Goal: Check status: Check status

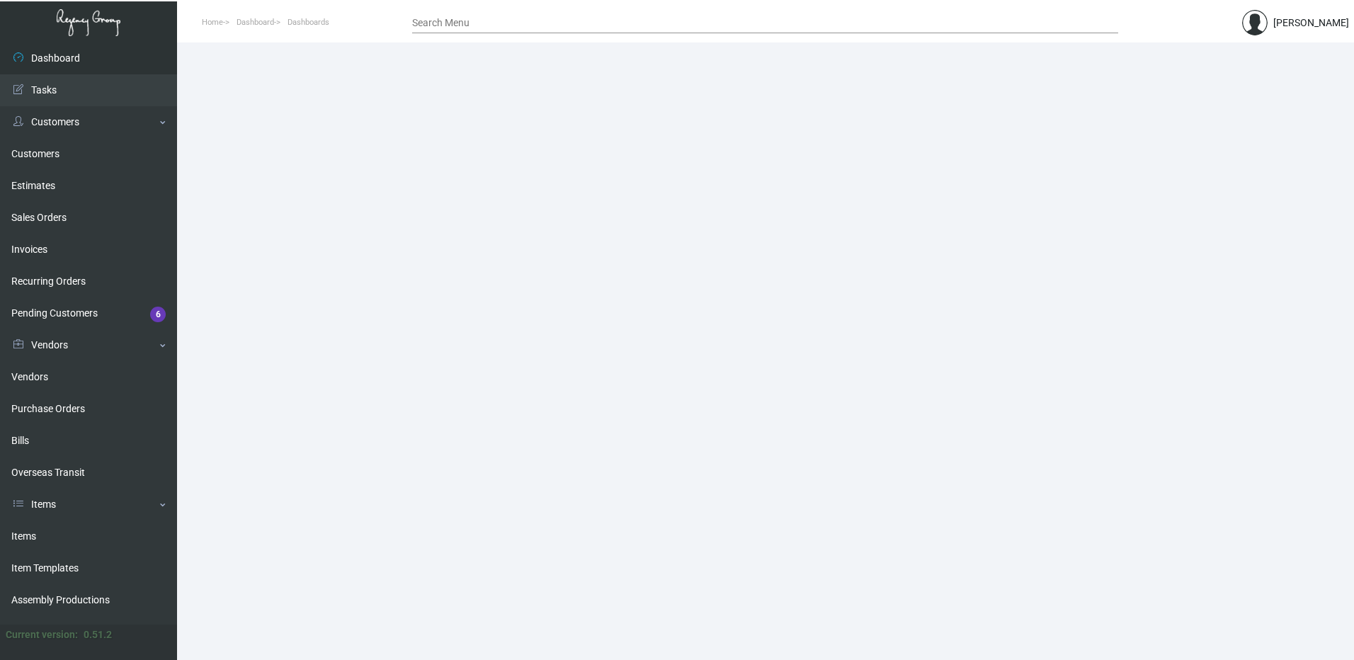
click at [447, 16] on div "Search Menu" at bounding box center [765, 22] width 706 height 22
click at [450, 18] on input "Search Menu" at bounding box center [765, 23] width 706 height 11
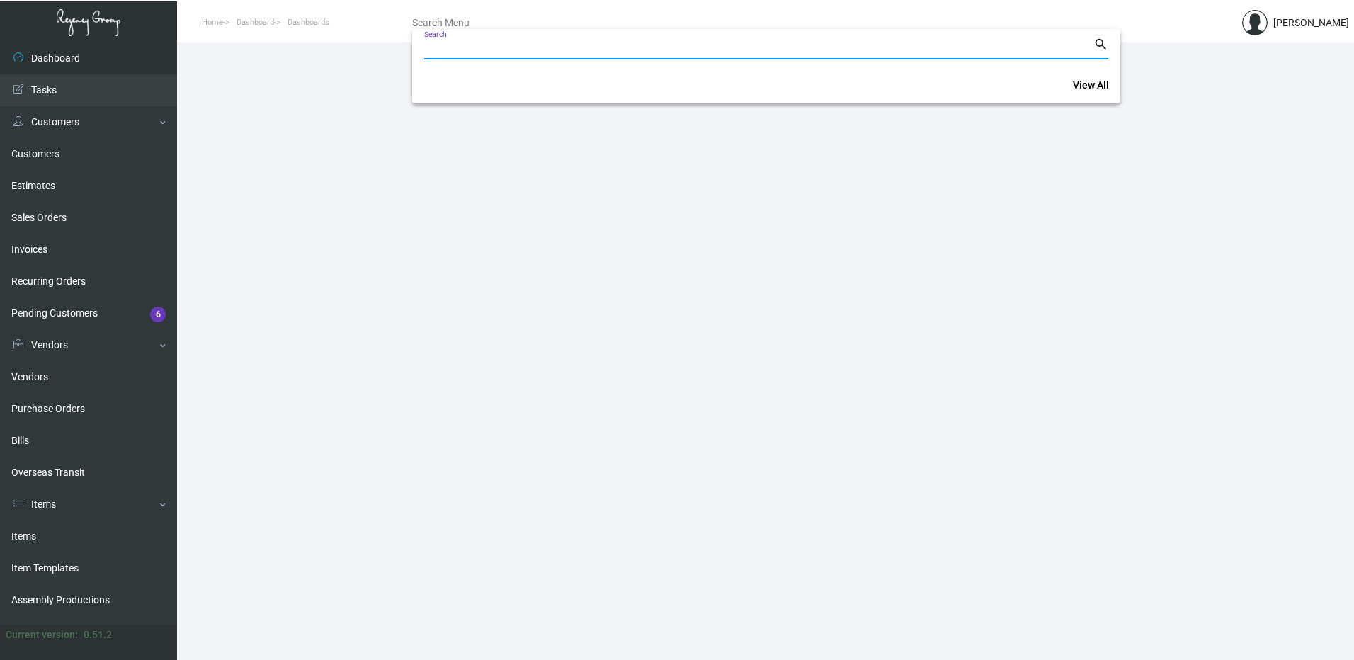
paste input "102344"
type input "102344"
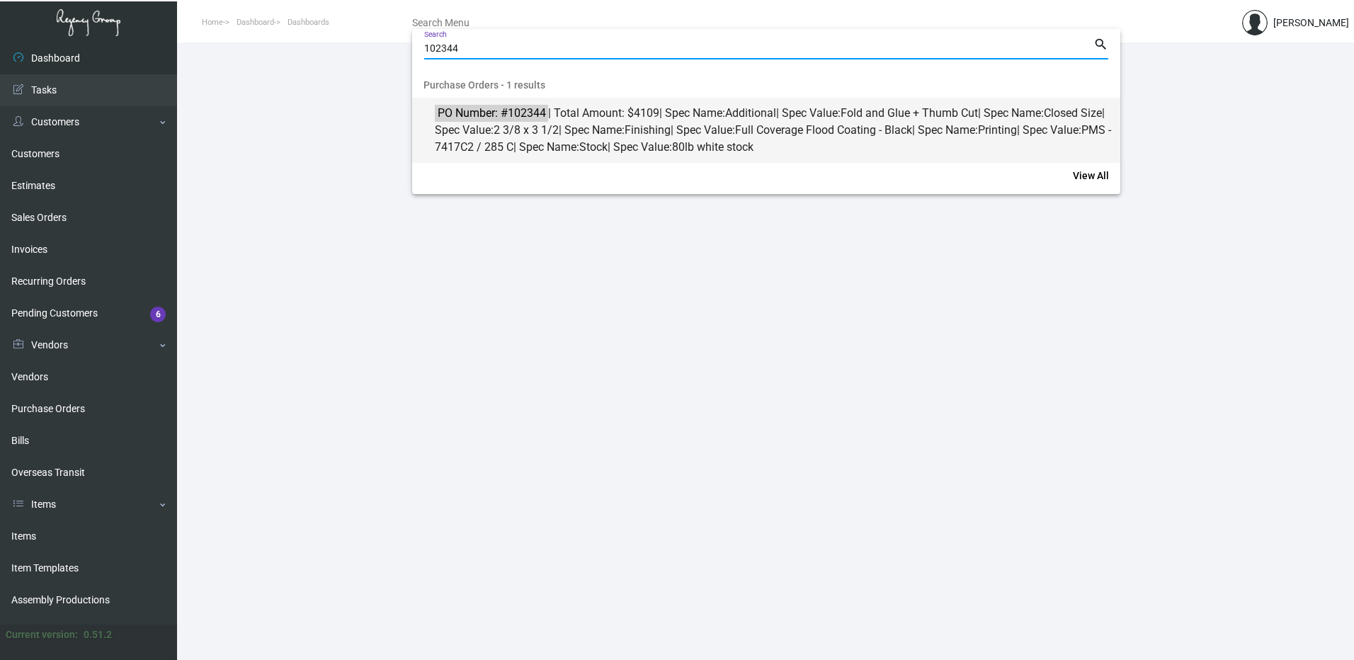
click at [486, 110] on mark "PO Number: #102344" at bounding box center [491, 113] width 113 height 18
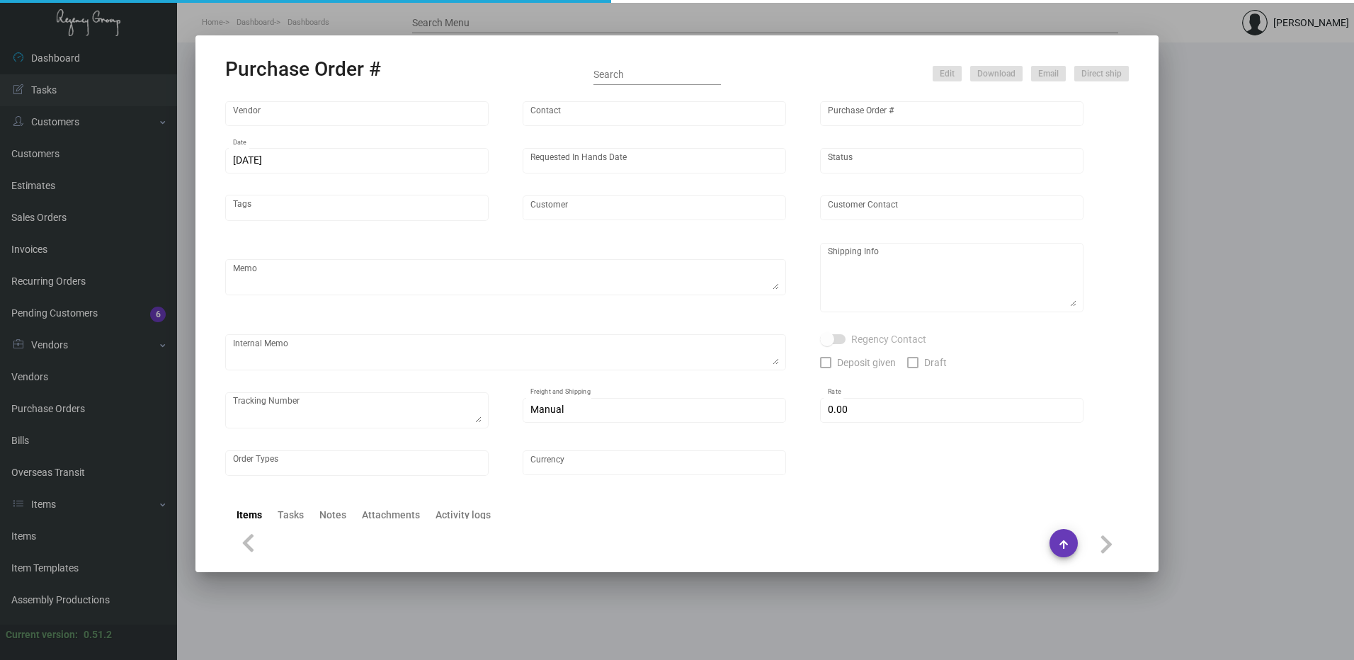
type input "Evergreen Manufacturing"
type input "[PERSON_NAME]"
type input "102344"
type input "[DATE]"
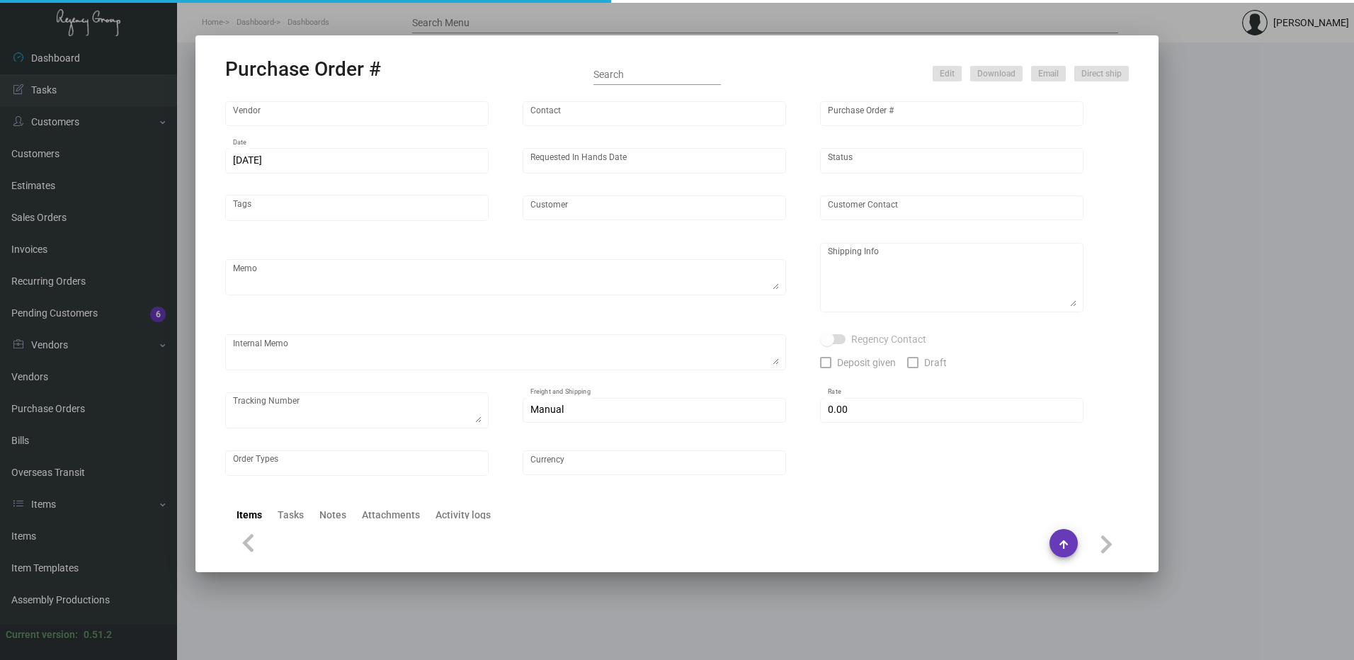
type input "Hotel Kabuki"
type input "[PERSON_NAME]"
type textarea "Quote0823-013-D"
type textarea "Hotel Kabuki - [GEOGRAPHIC_DATA][PERSON_NAME] [STREET_ADDRESS]"
type input "$ 0.00"
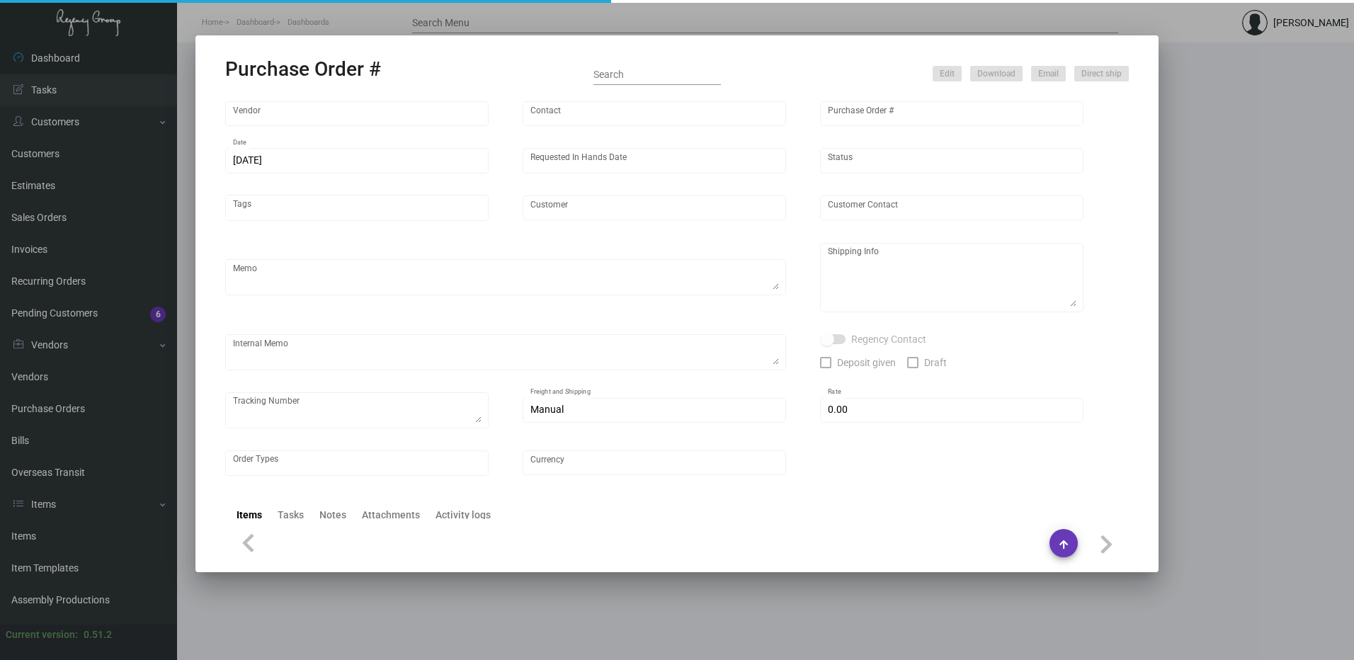
type input "United States Dollar $"
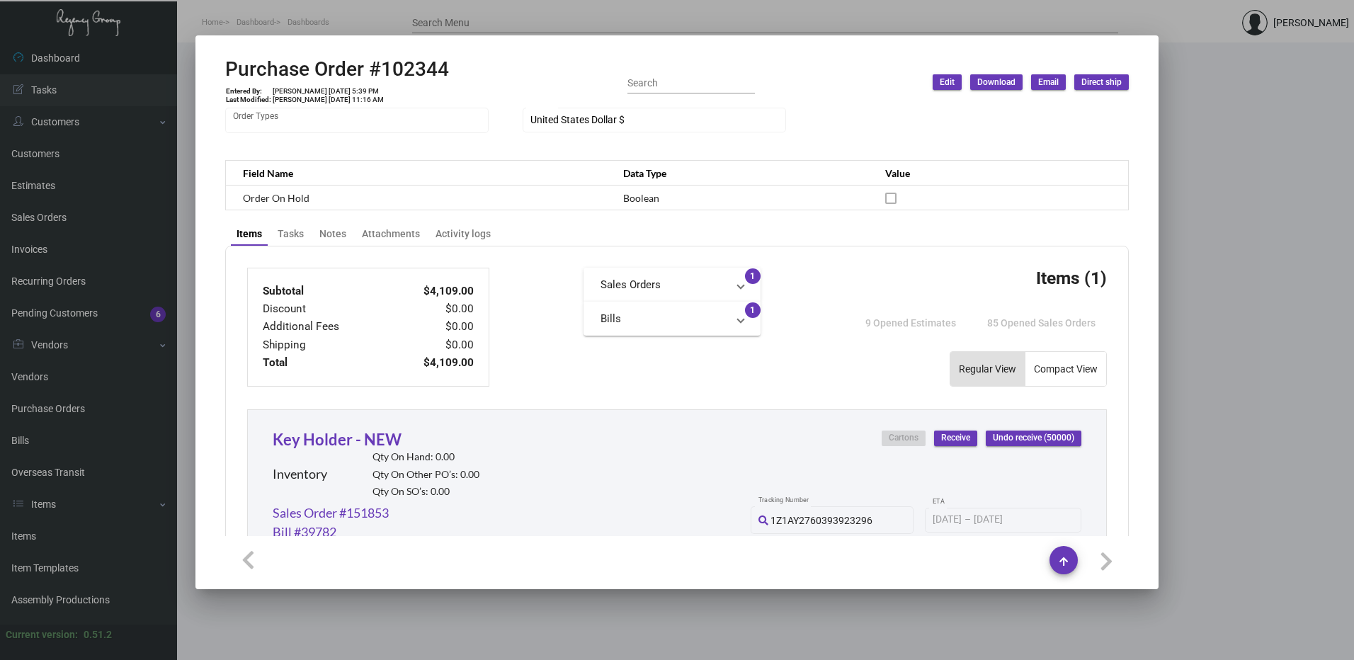
scroll to position [359, 0]
click at [339, 437] on link "Key Holder - NEW" at bounding box center [337, 440] width 129 height 19
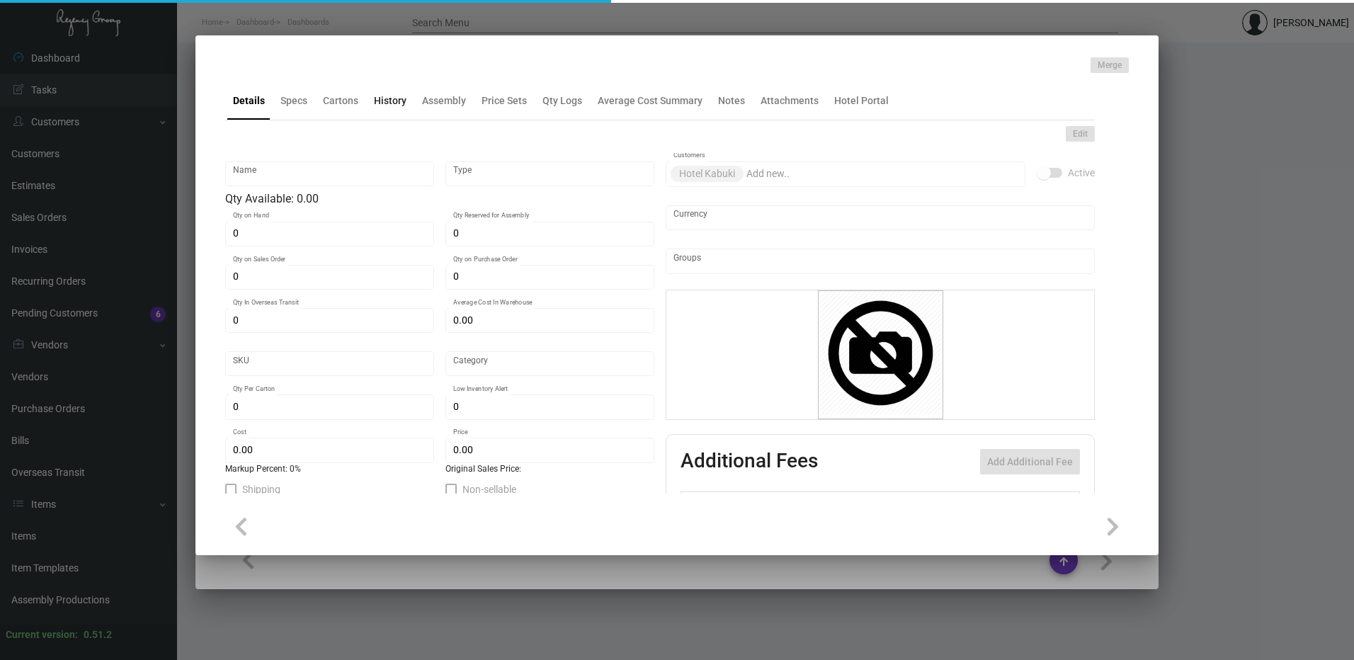
click at [384, 95] on div "History" at bounding box center [390, 100] width 33 height 15
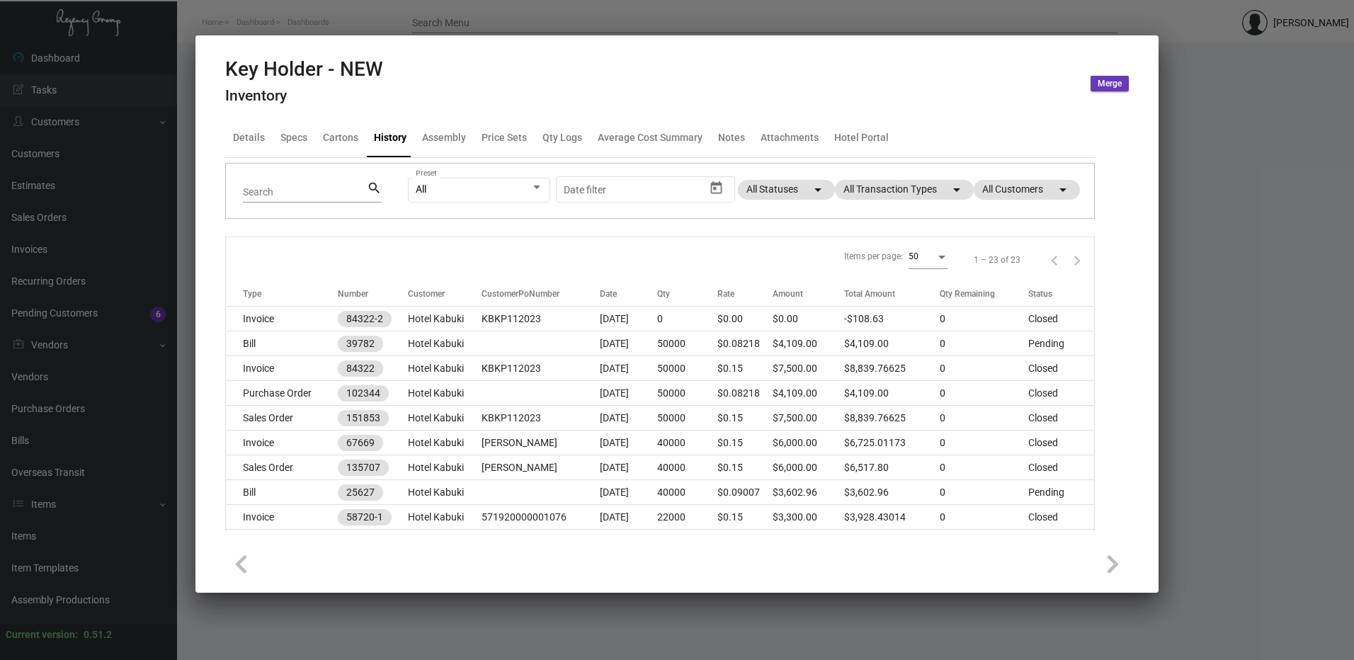
scroll to position [142, 0]
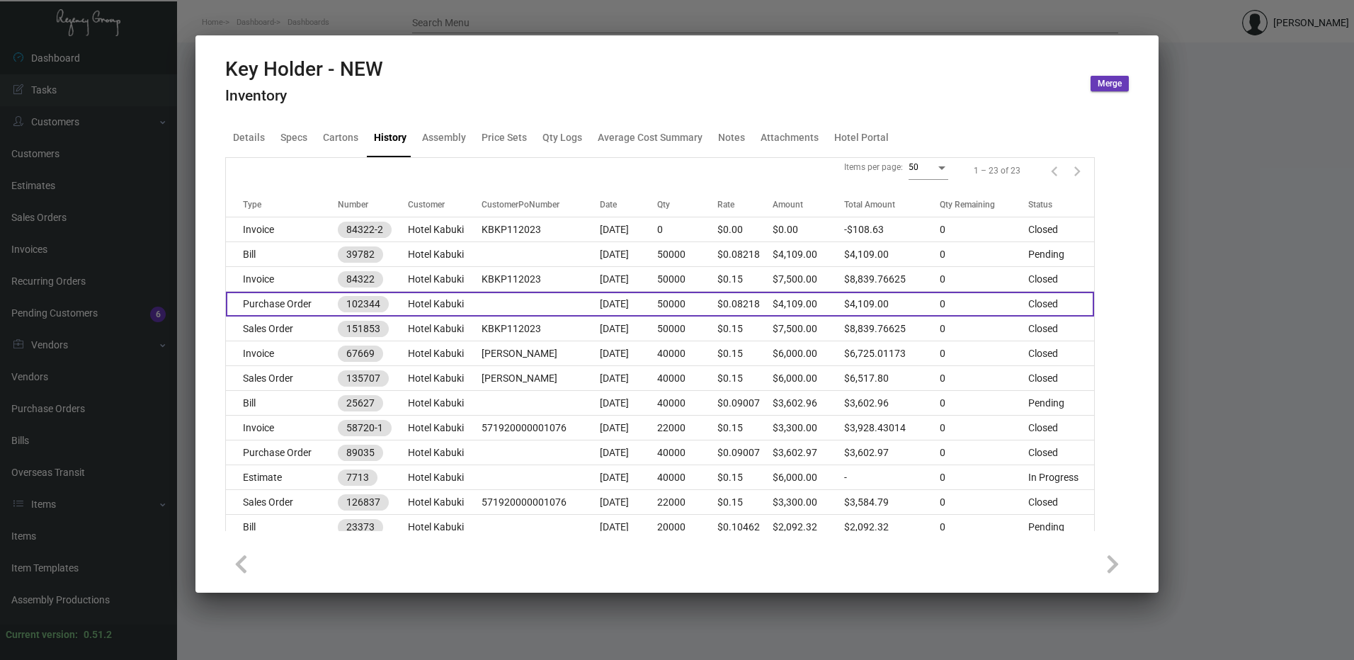
click at [287, 300] on td "Purchase Order" at bounding box center [282, 304] width 112 height 25
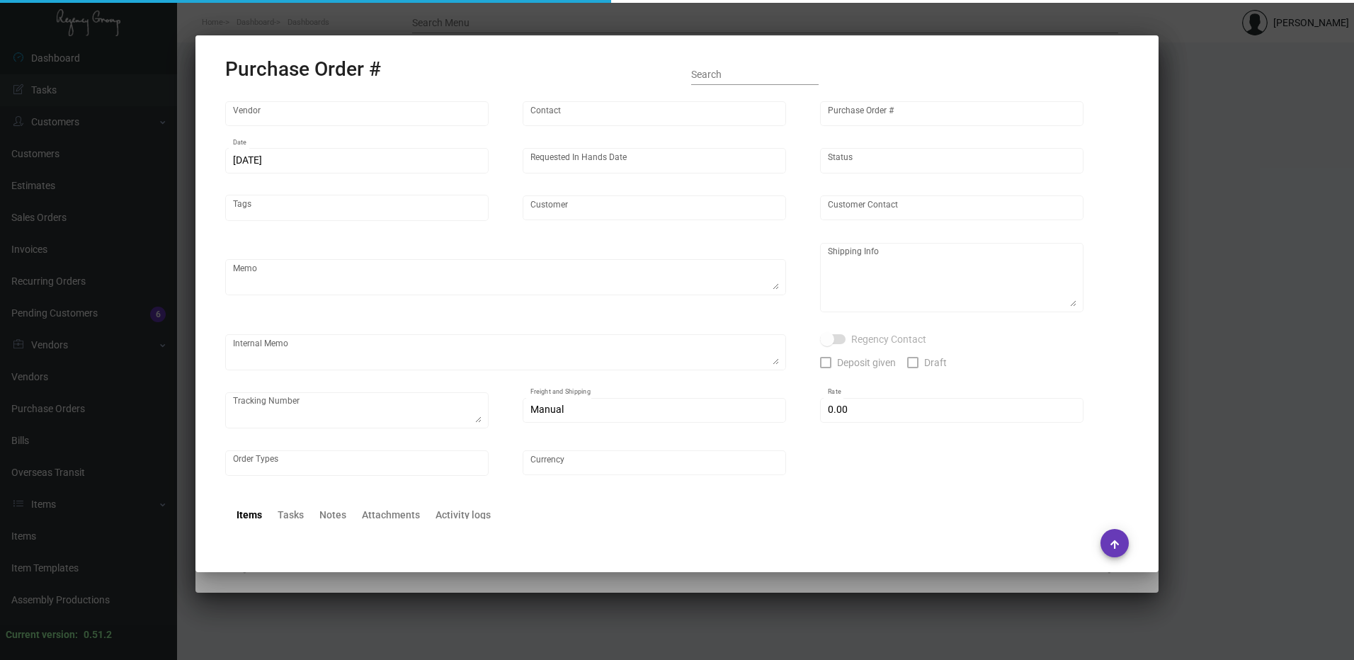
type input "Evergreen Manufacturing"
type input "[PERSON_NAME]"
type input "102344"
type input "[DATE]"
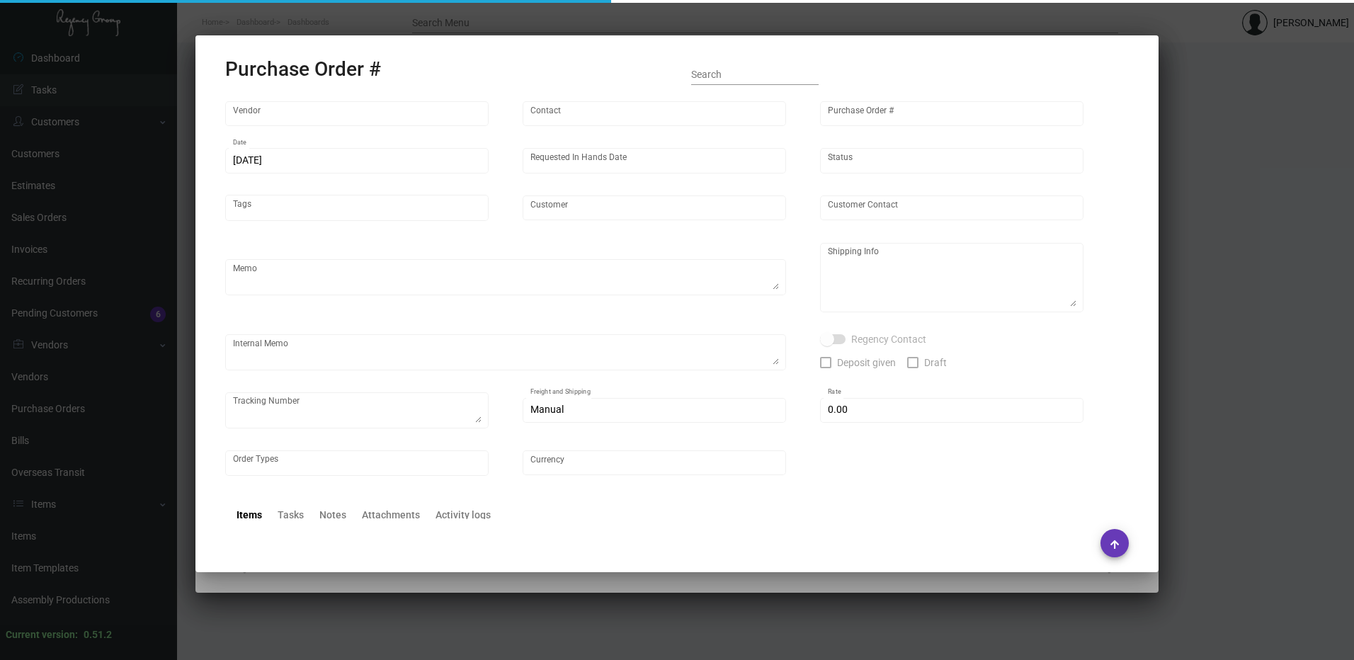
type input "Hotel Kabuki"
type input "[PERSON_NAME]"
type textarea "Quote0823-013-D"
type textarea "Hotel Kabuki - [GEOGRAPHIC_DATA][PERSON_NAME] [STREET_ADDRESS]"
type input "$ 0.00"
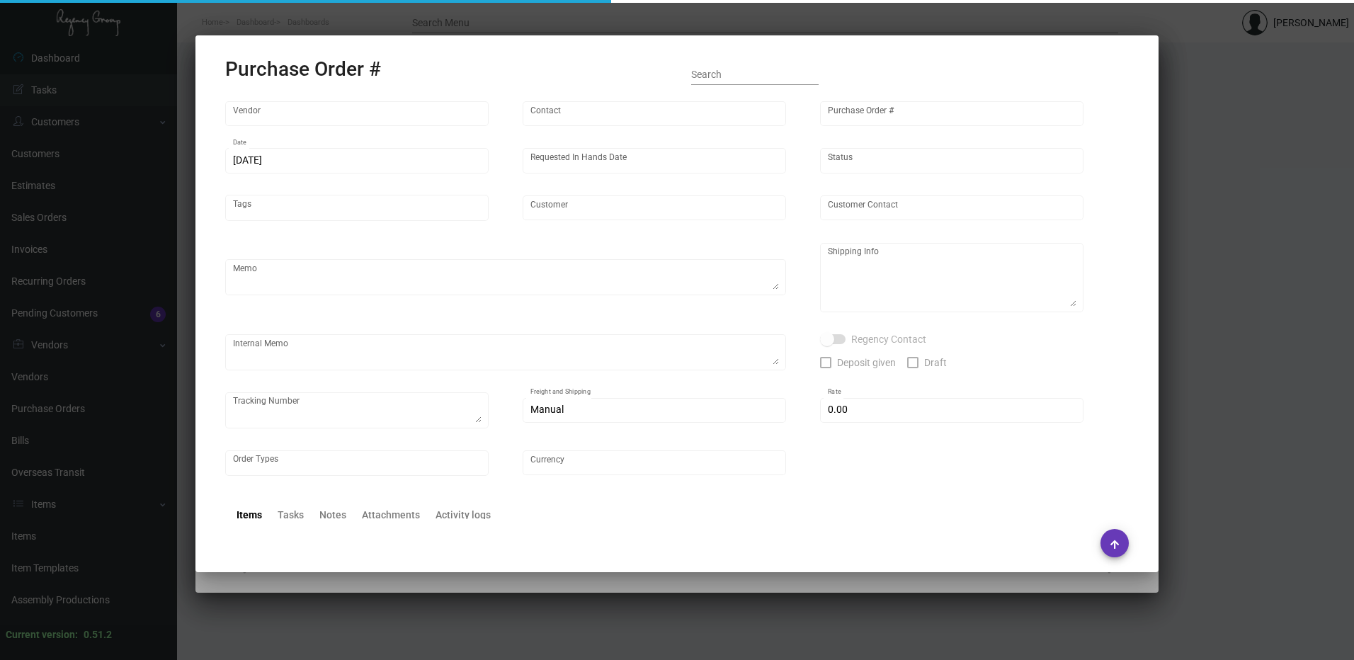
type input "United States Dollar $"
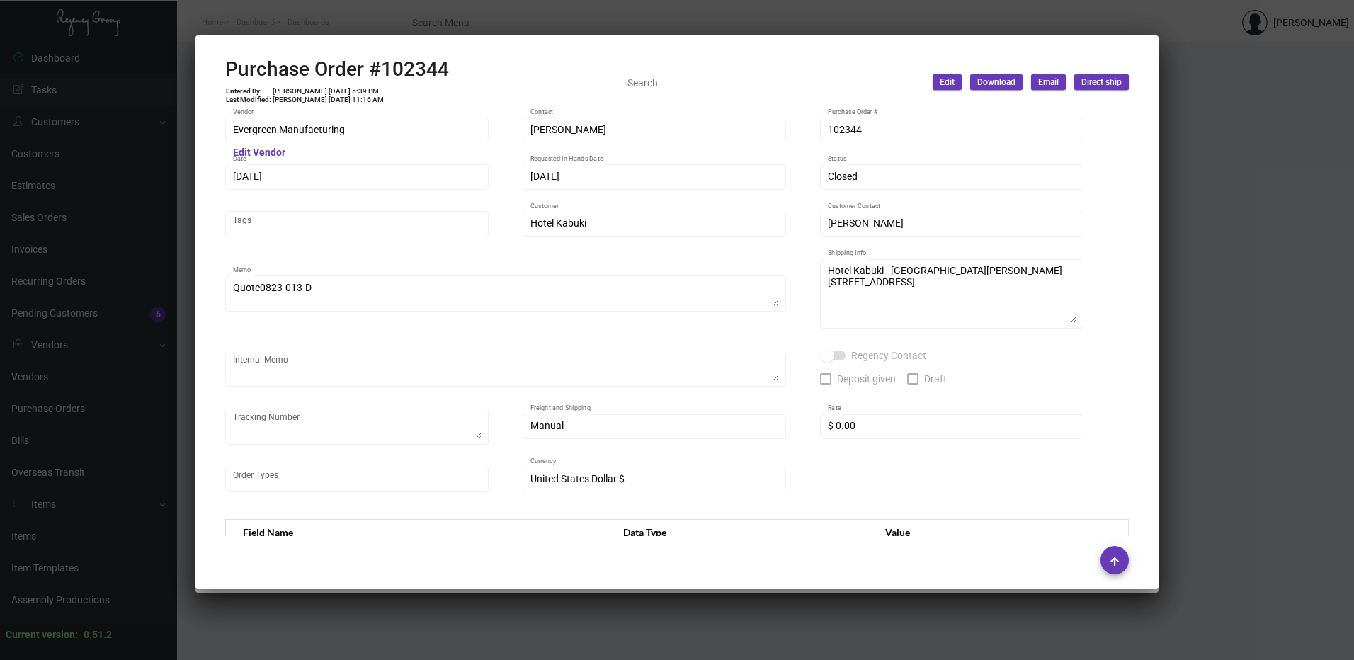
scroll to position [0, 0]
click at [389, 14] on div at bounding box center [677, 330] width 1354 height 660
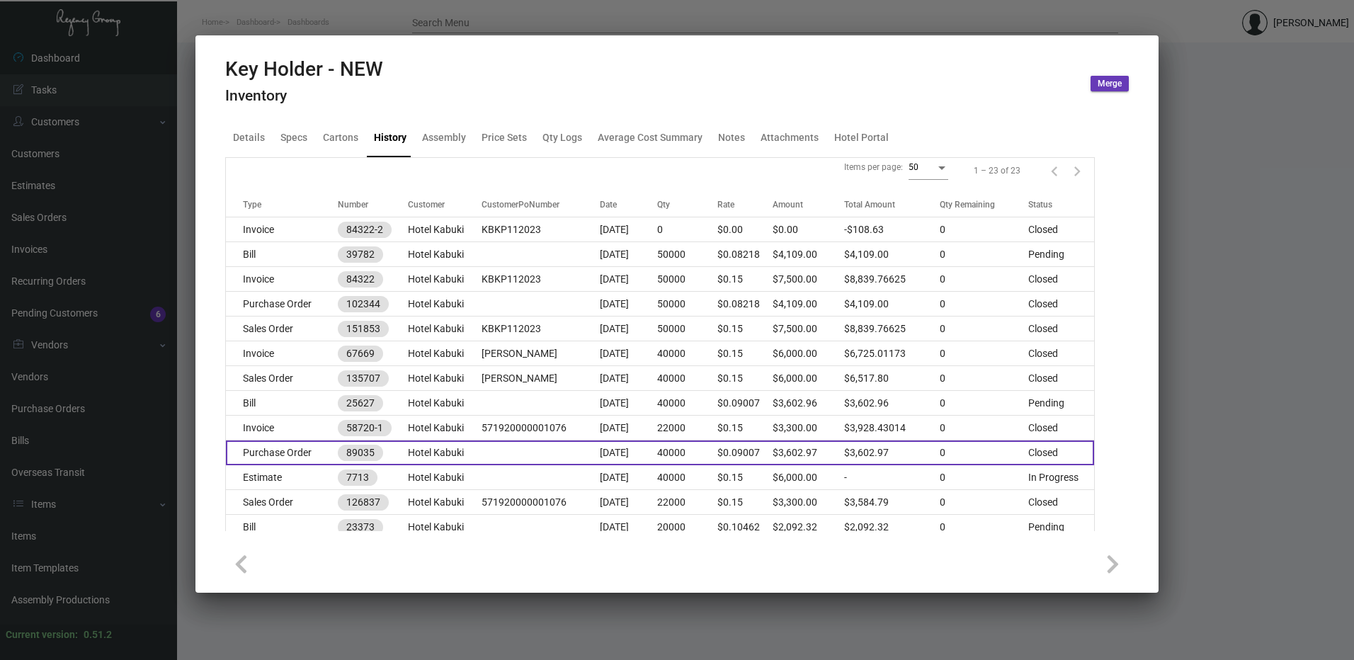
click at [279, 447] on td "Purchase Order" at bounding box center [282, 452] width 112 height 25
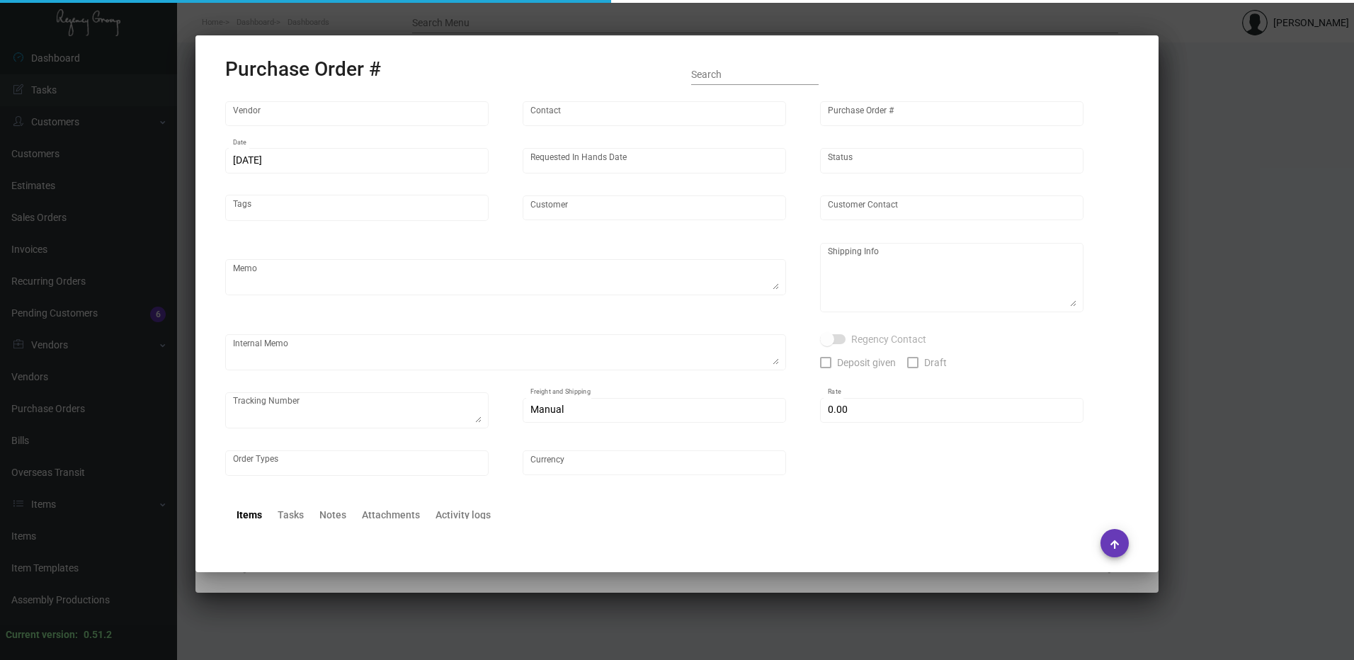
type input "Herald Printing Ltd."
type input "[PERSON_NAME]"
type input "89035"
type input "[DATE]"
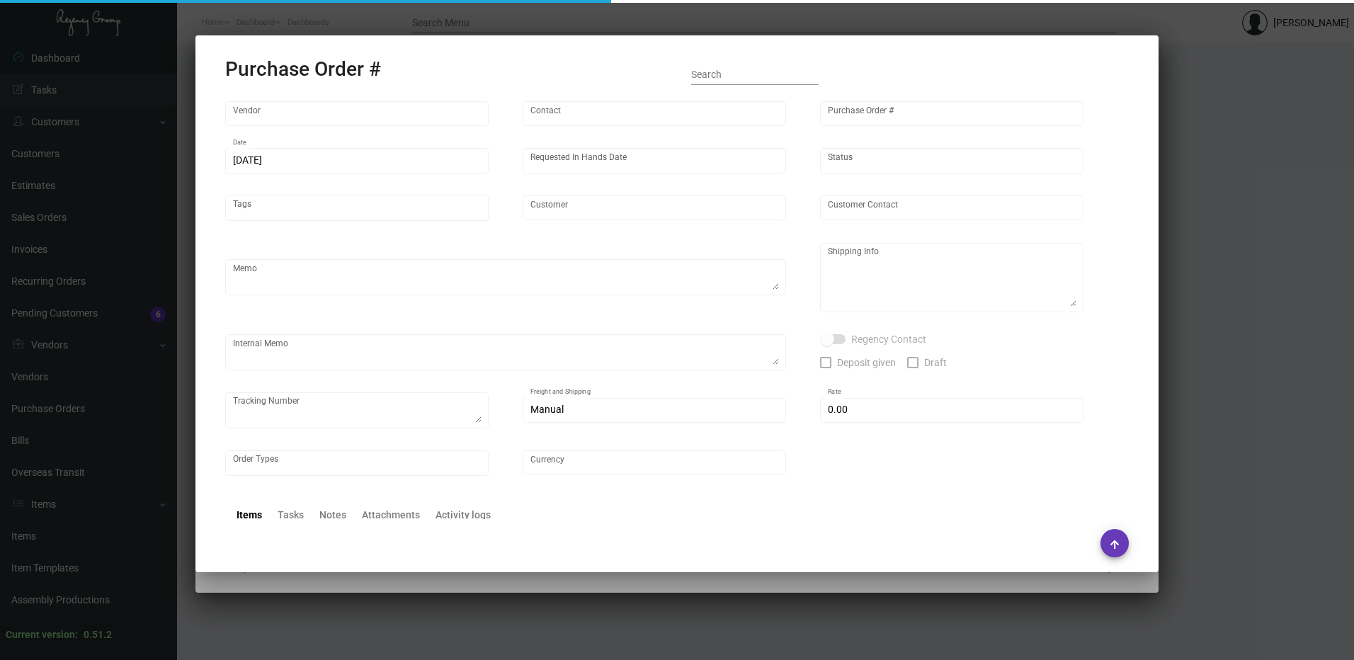
type input "Hotel Kabuki"
type textarea "Regency Group LA [STREET_ADDRESS]"
checkbox input "true"
type input "$ 0.00"
type input "United States Dollar $"
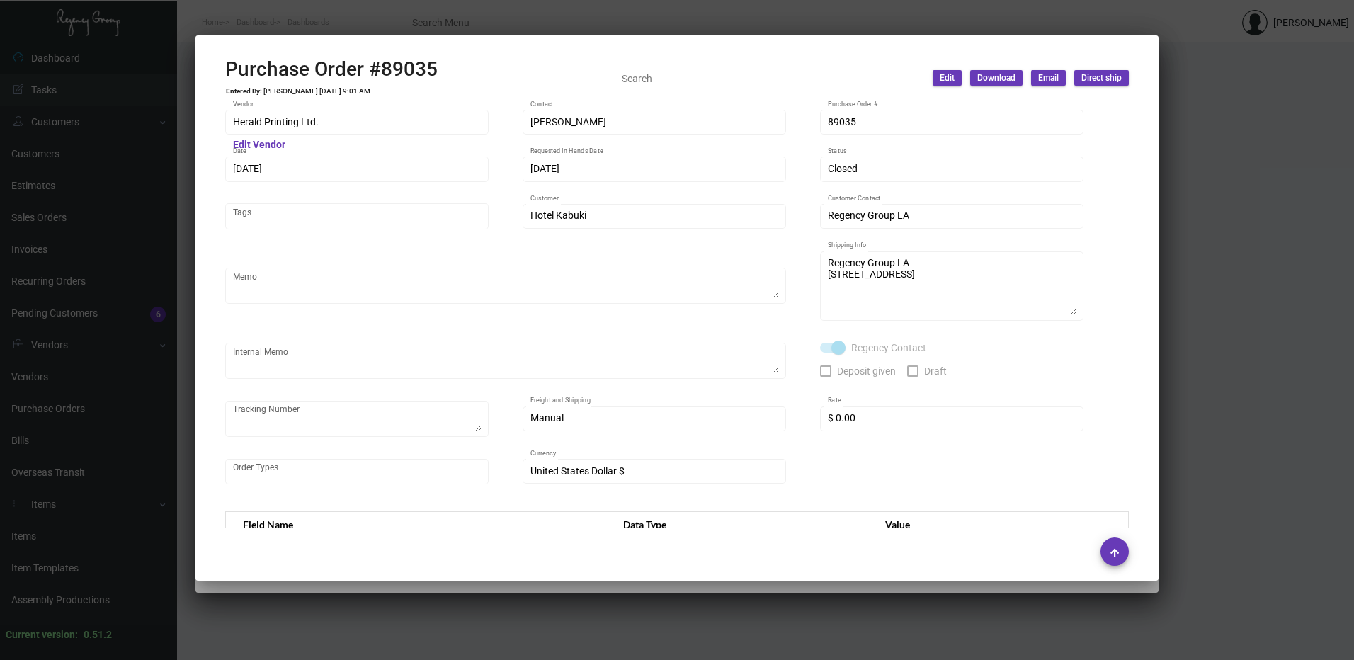
click at [352, 15] on div at bounding box center [677, 330] width 1354 height 660
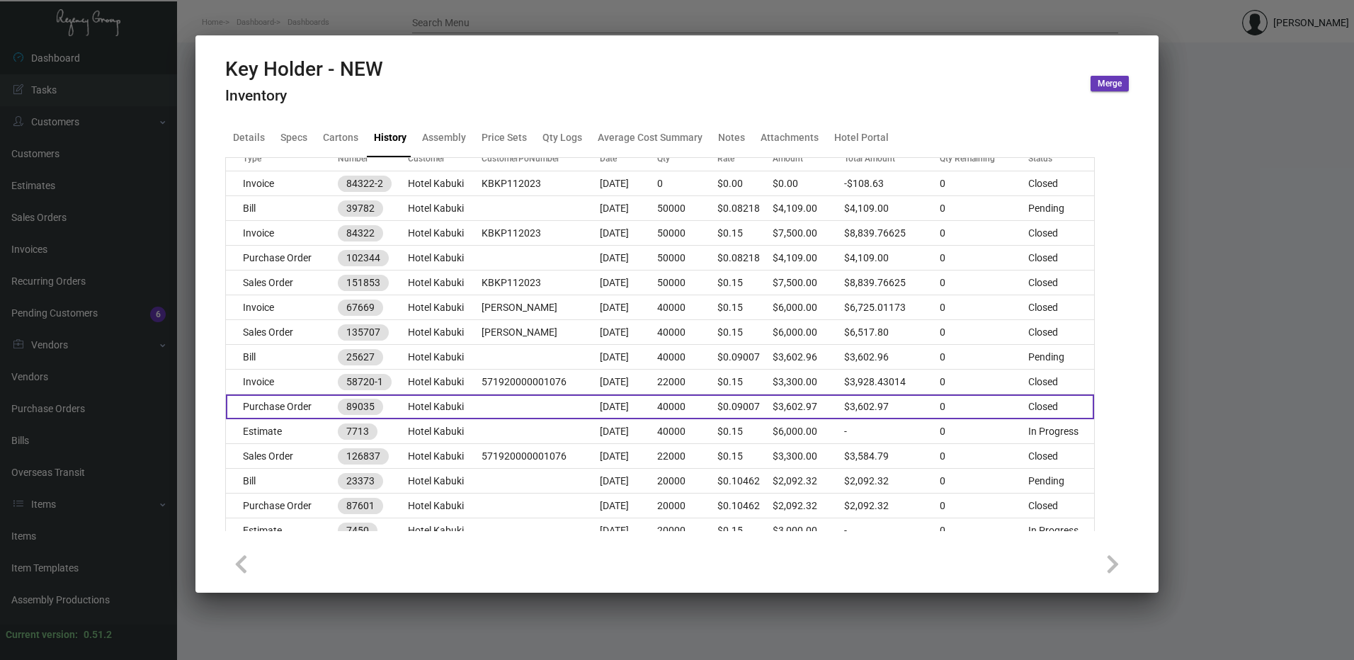
scroll to position [212, 0]
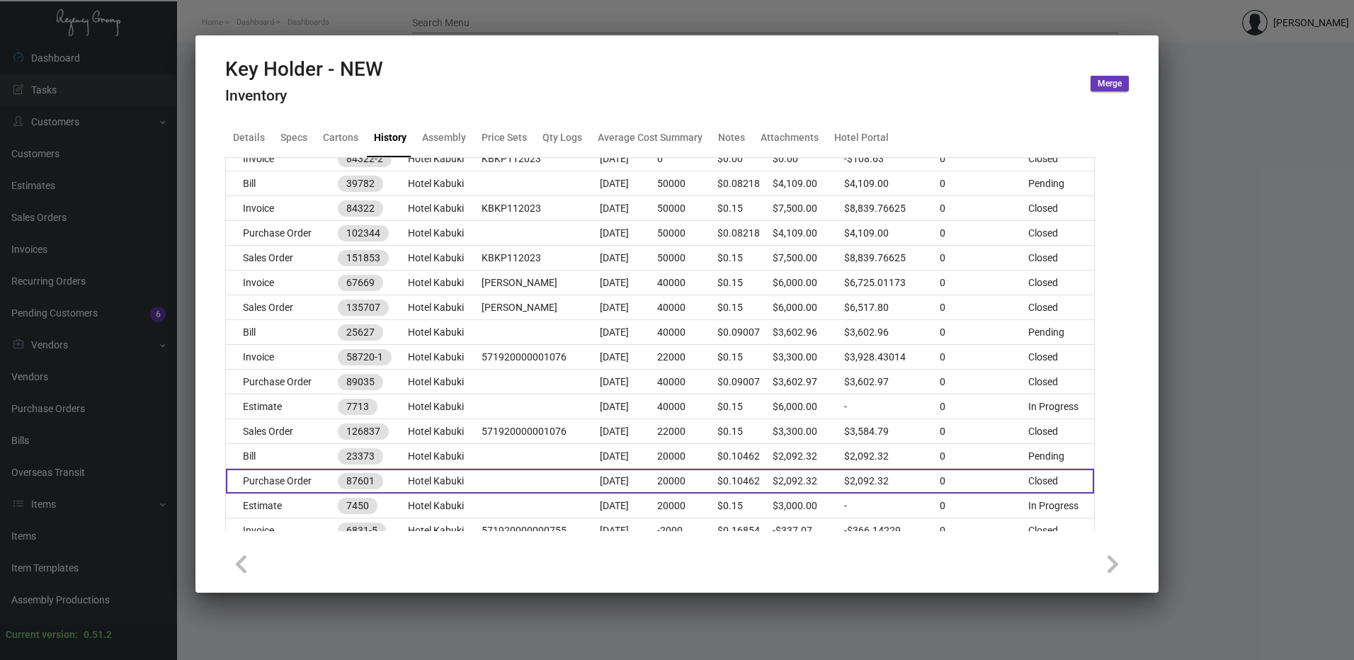
click at [282, 477] on td "Purchase Order" at bounding box center [282, 481] width 112 height 25
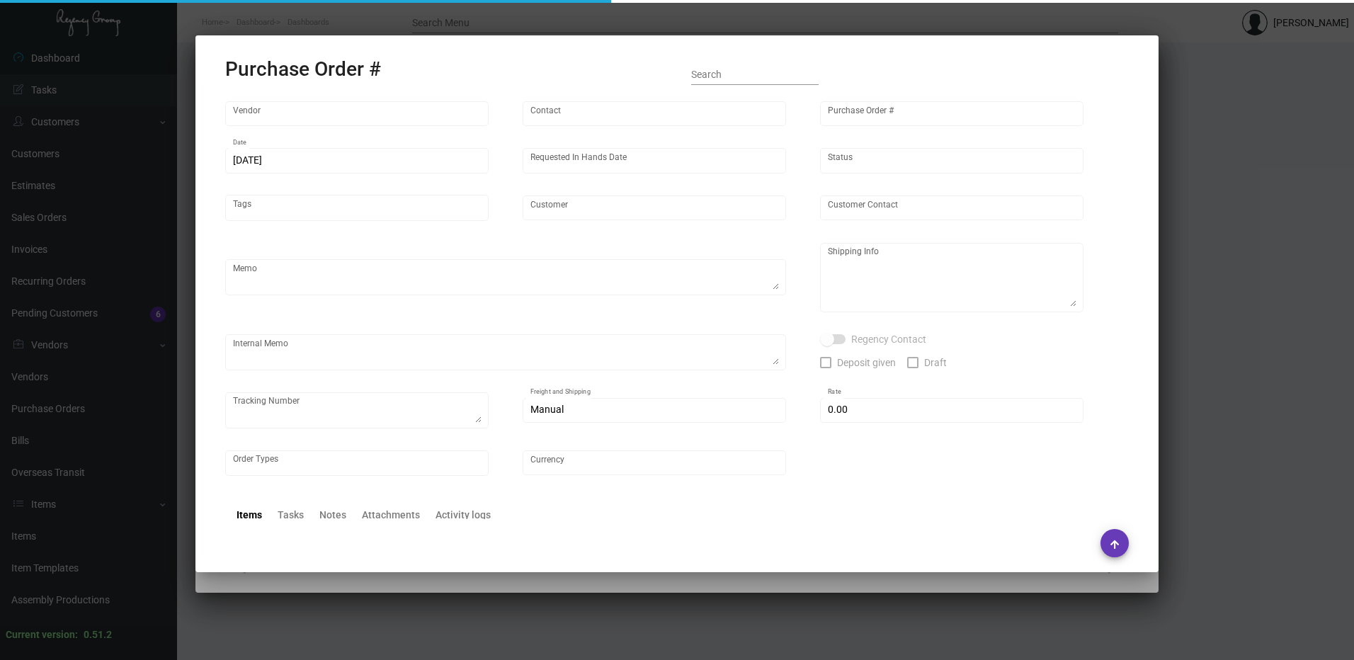
type input "Herald Printing Ltd."
type input "[PERSON_NAME]"
type input "87601"
type input "[DATE]"
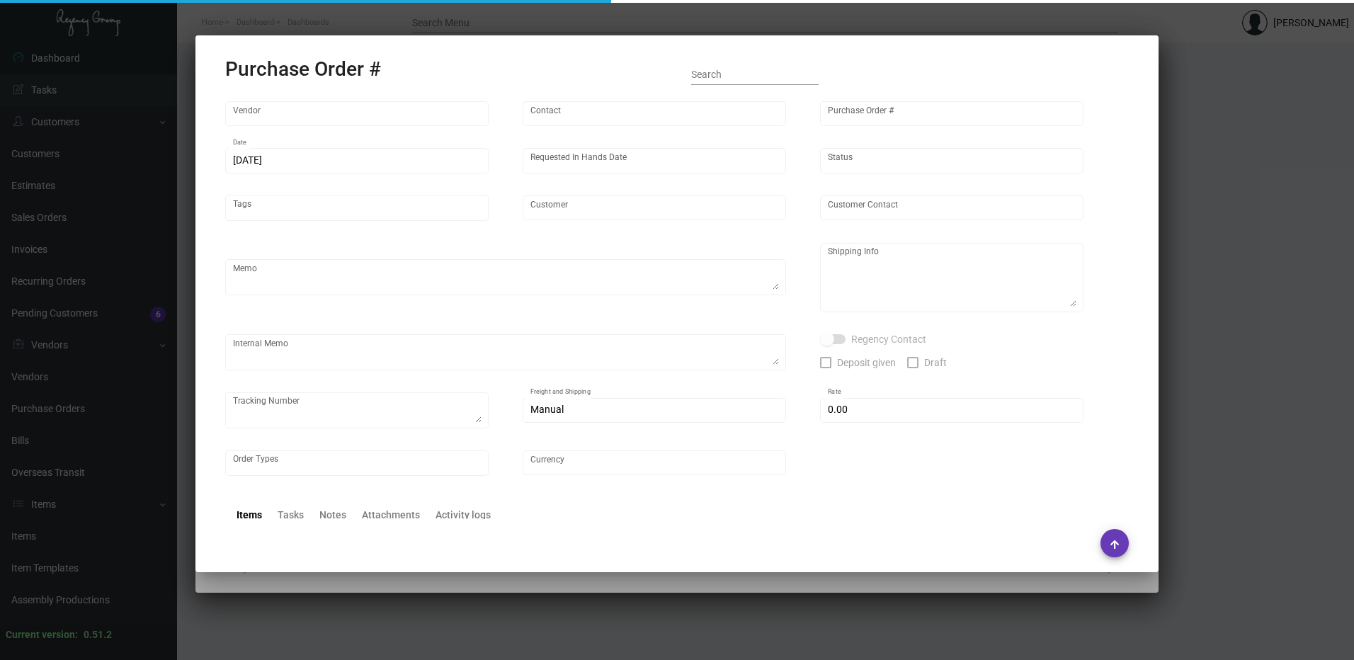
type input "Hotel Kabuki"
type textarea "Regency Group LA [STREET_ADDRESS]"
checkbox input "true"
type input "$ 0.00"
type input "United States Dollar $"
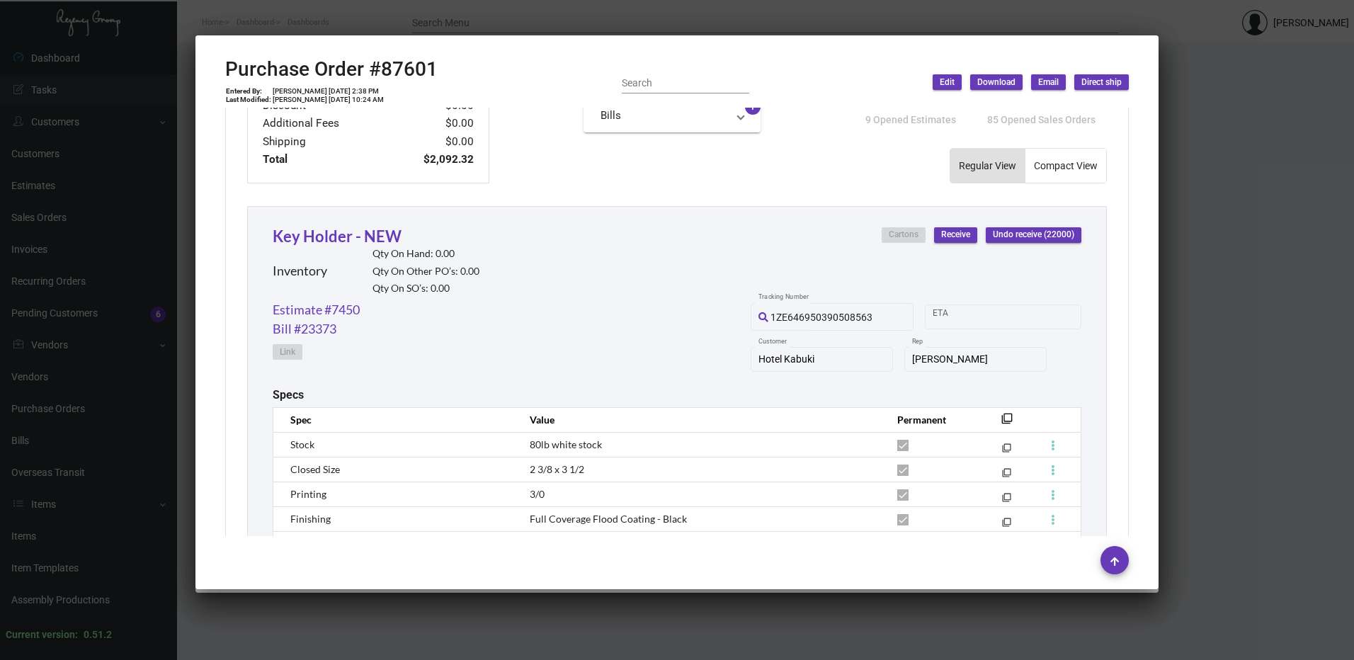
scroll to position [566, 0]
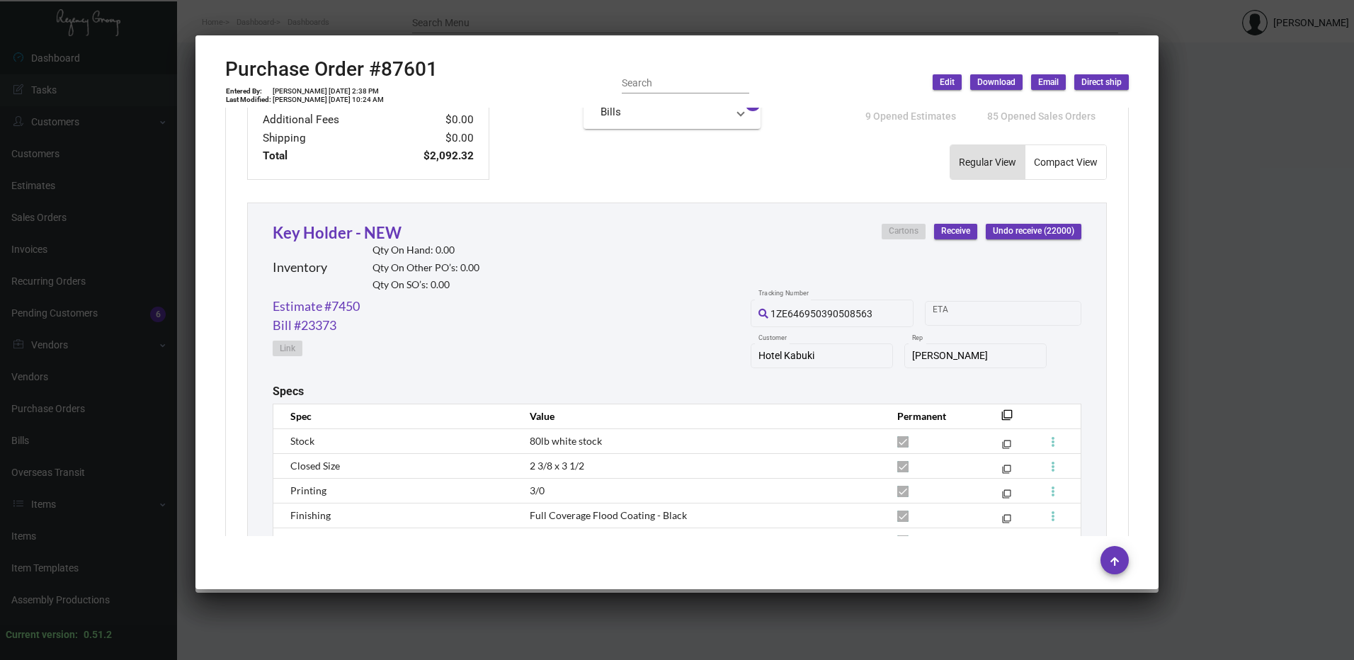
click at [413, 13] on div at bounding box center [677, 330] width 1354 height 660
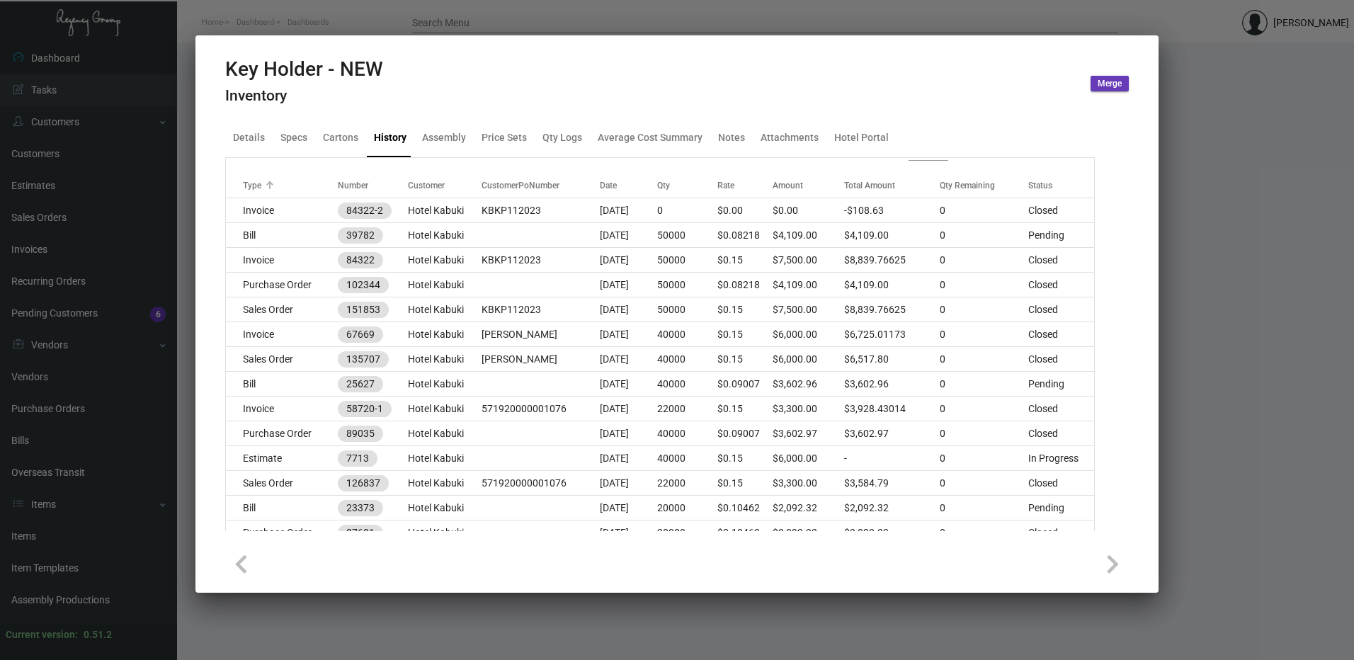
scroll to position [212, 0]
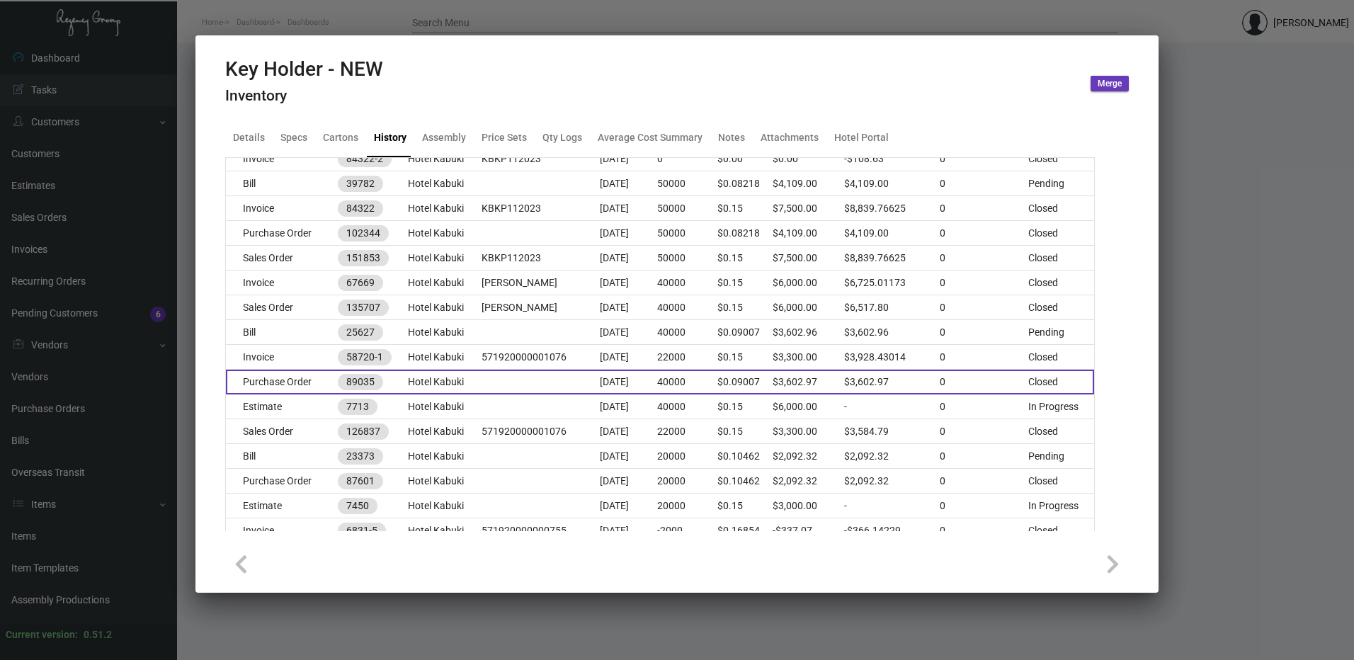
click at [283, 375] on td "Purchase Order" at bounding box center [282, 382] width 112 height 25
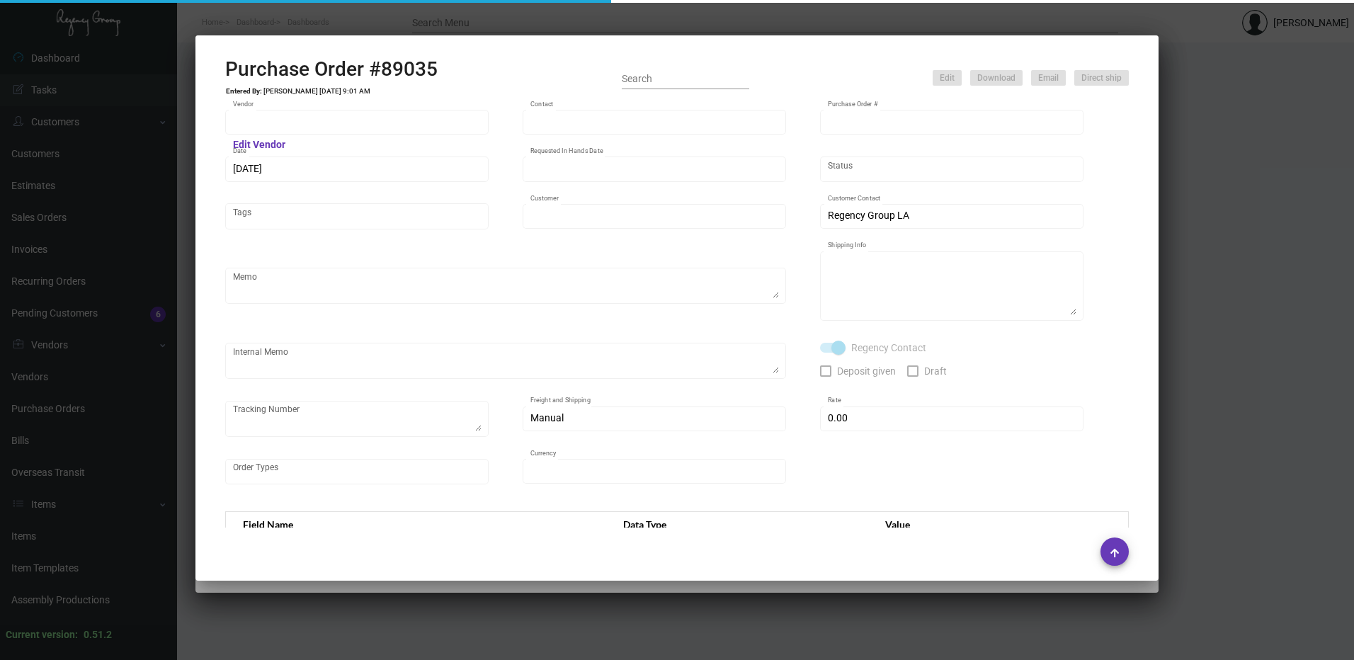
type input "Herald Printing Ltd."
type input "[PERSON_NAME]"
type input "89035"
type input "[DATE]"
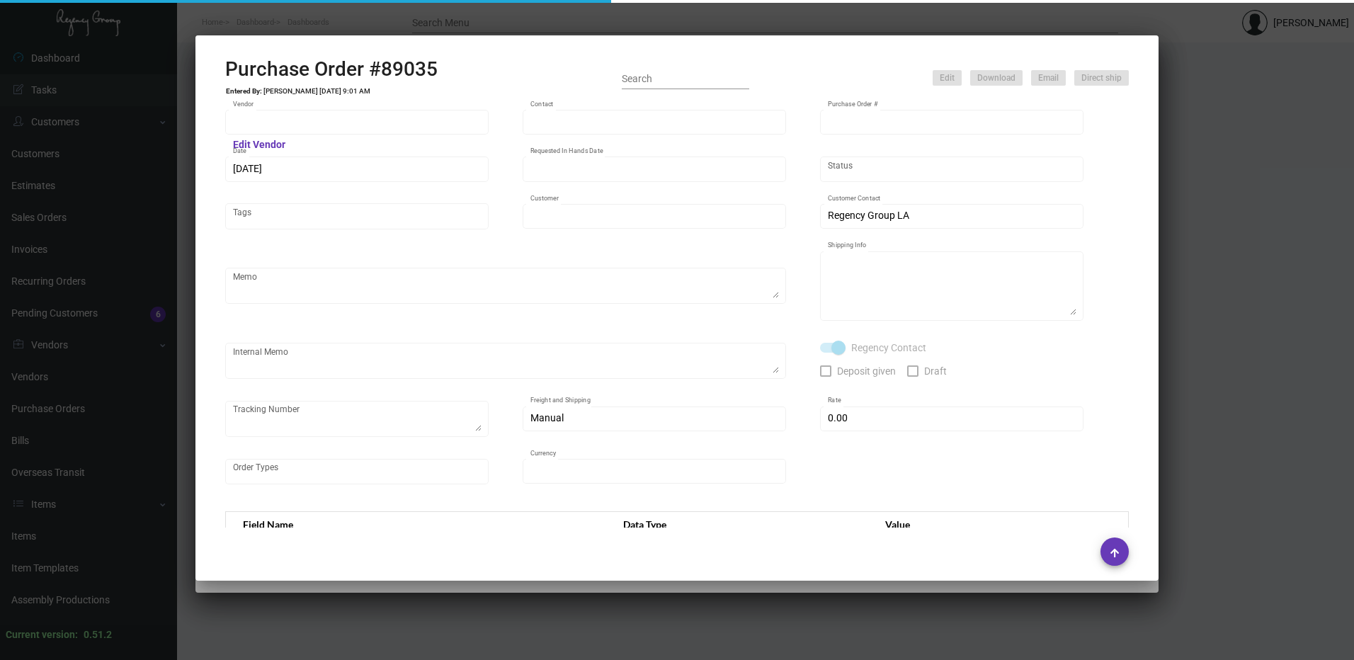
type input "Hotel Kabuki"
type textarea "Regency Group LA [STREET_ADDRESS]"
checkbox input "true"
type input "$ 0.00"
type input "United States Dollar $"
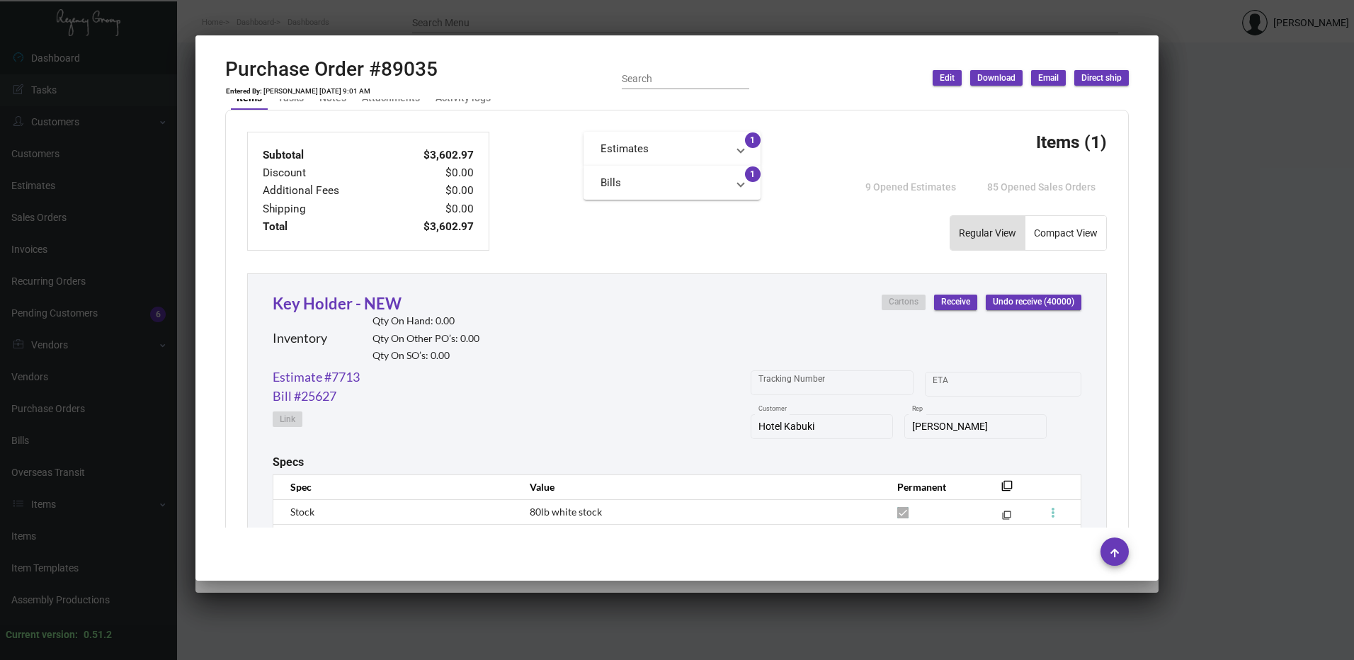
scroll to position [637, 0]
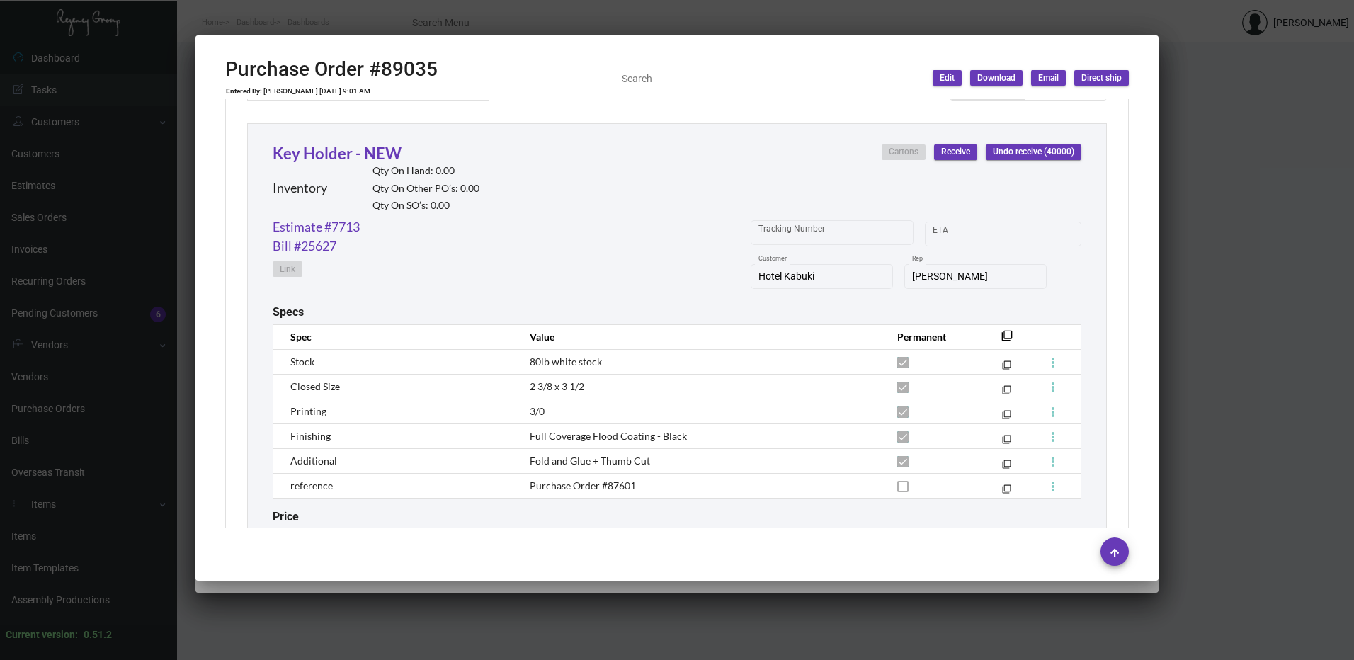
click at [367, 8] on div at bounding box center [677, 330] width 1354 height 660
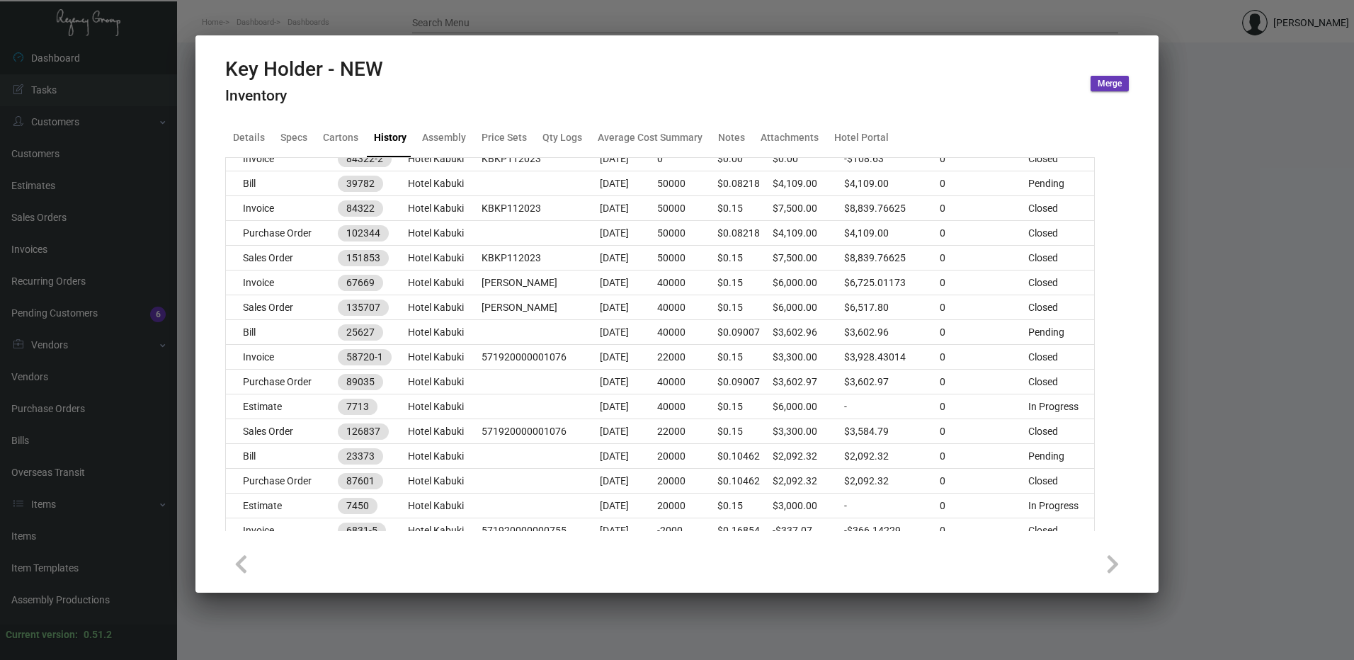
scroll to position [283, 0]
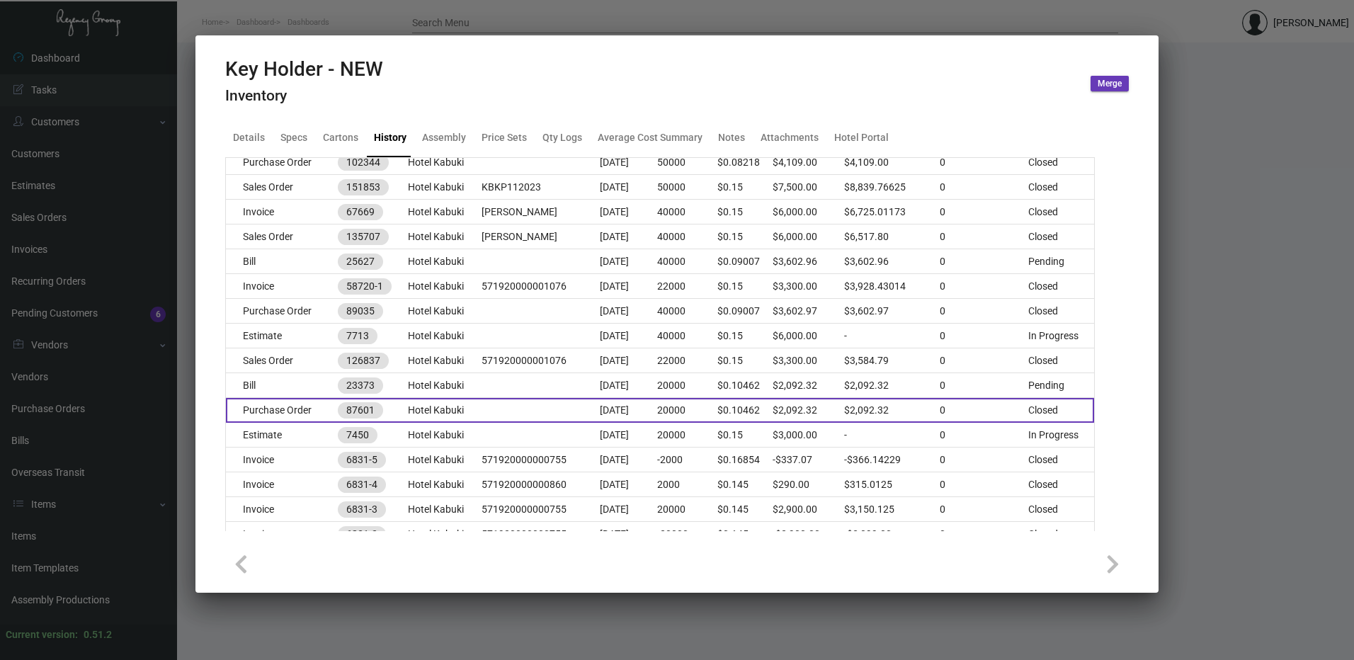
click at [266, 406] on td "Purchase Order" at bounding box center [282, 410] width 112 height 25
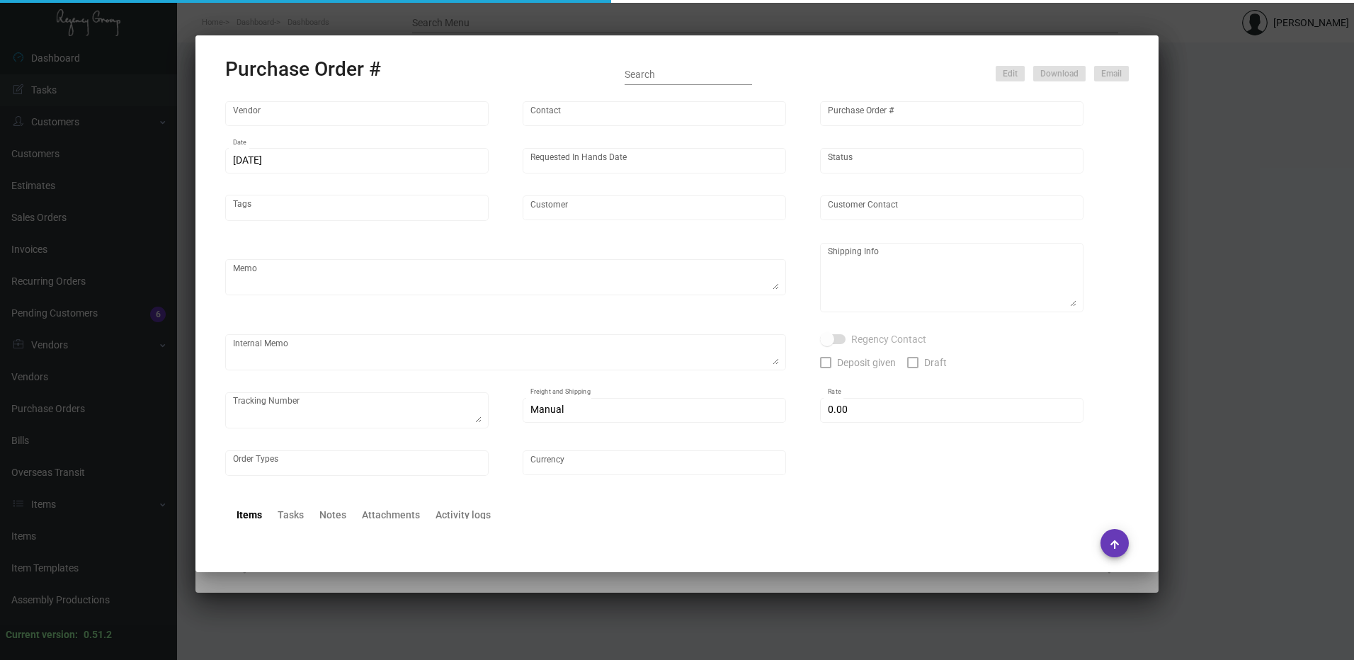
type input "Herald Printing Ltd."
type input "[PERSON_NAME]"
type input "87601"
type input "[DATE]"
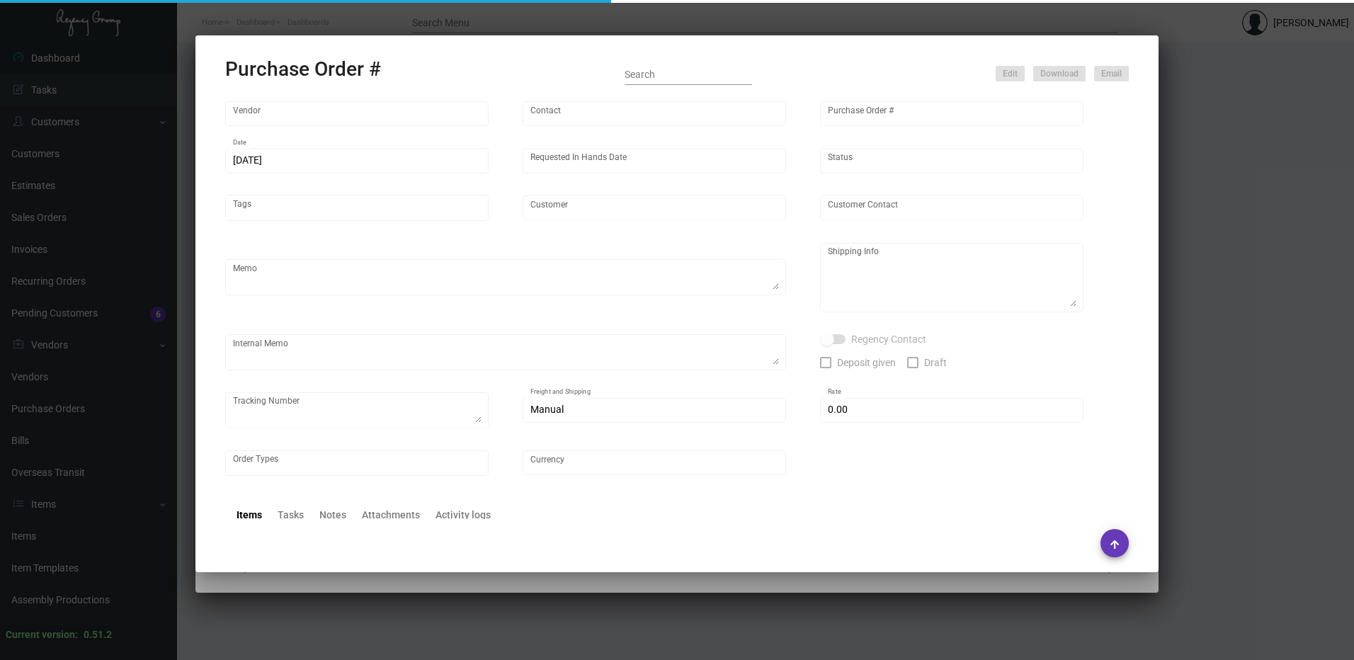
type input "Hotel Kabuki"
type textarea "Regency Group LA [STREET_ADDRESS]"
checkbox input "true"
type input "$ 0.00"
type input "United States Dollar $"
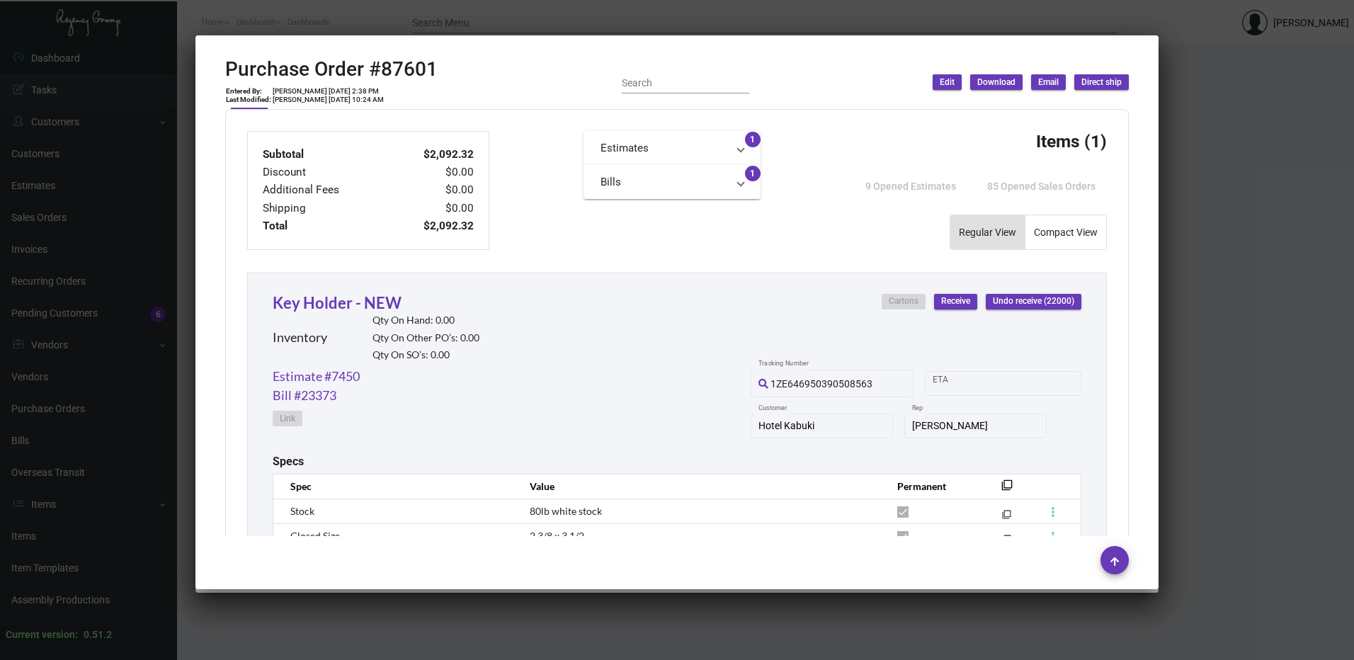
scroll to position [496, 0]
click at [387, 19] on div at bounding box center [677, 330] width 1354 height 660
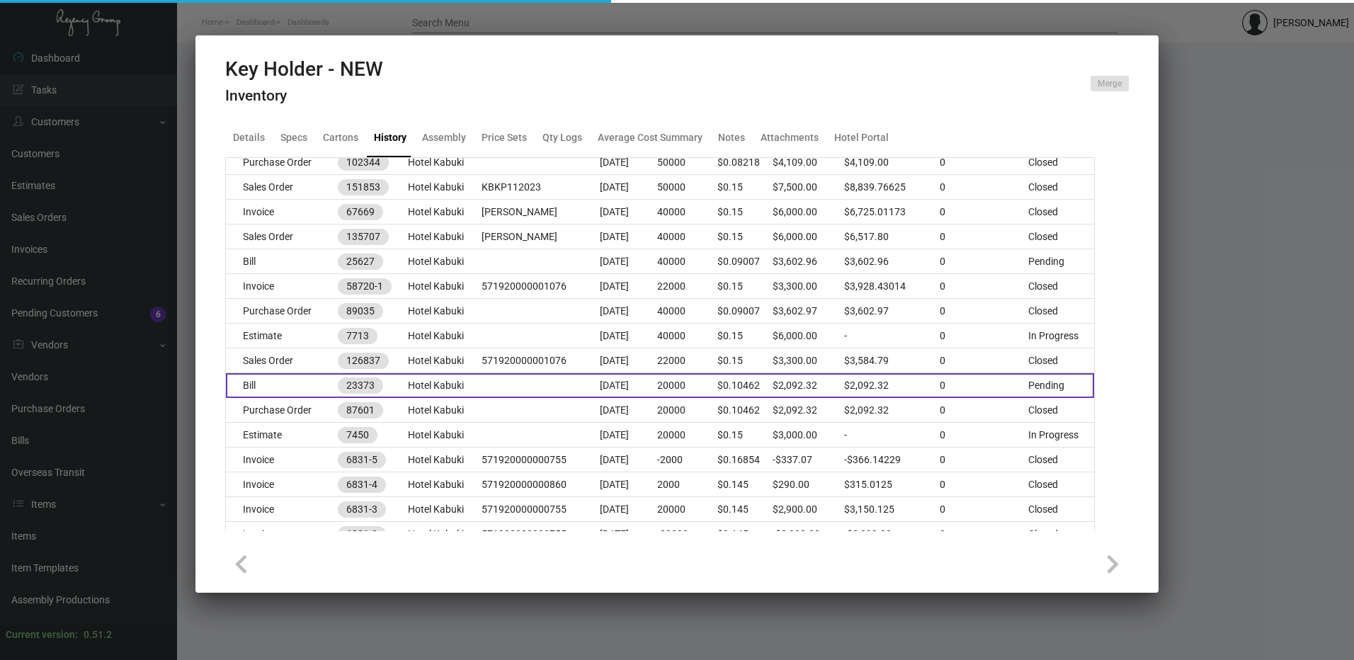
scroll to position [423, 0]
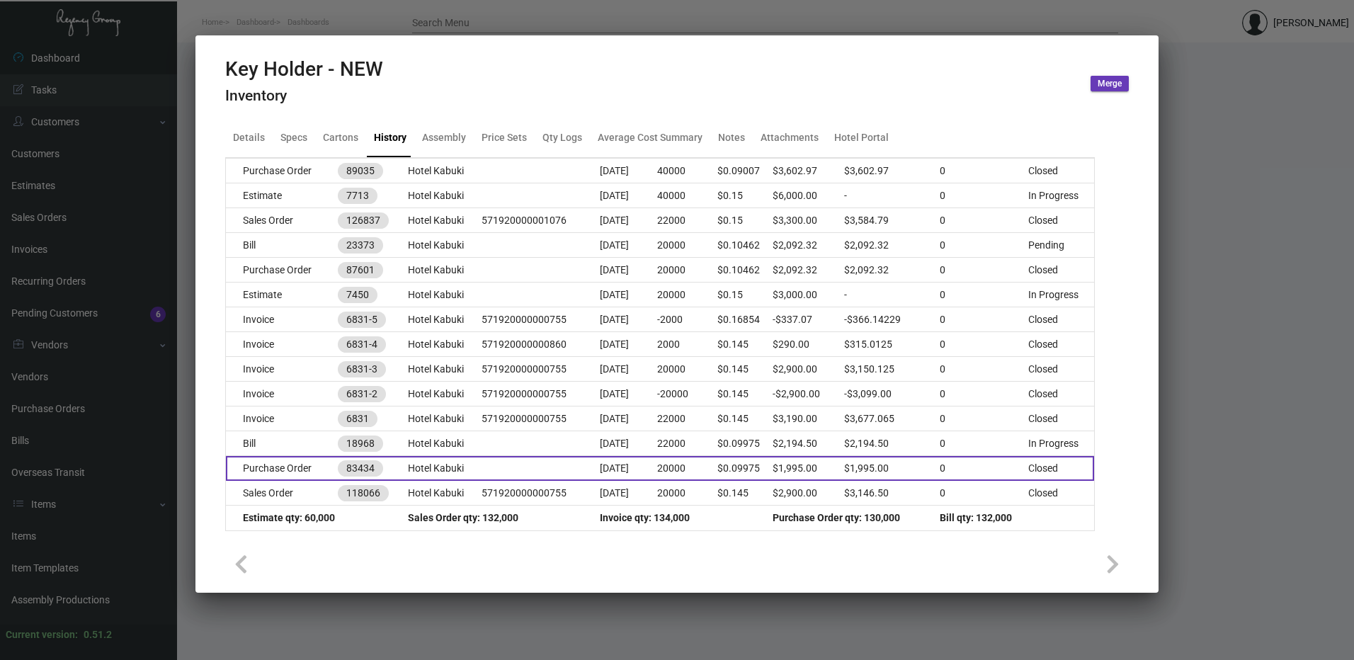
click at [288, 469] on td "Purchase Order" at bounding box center [282, 468] width 112 height 25
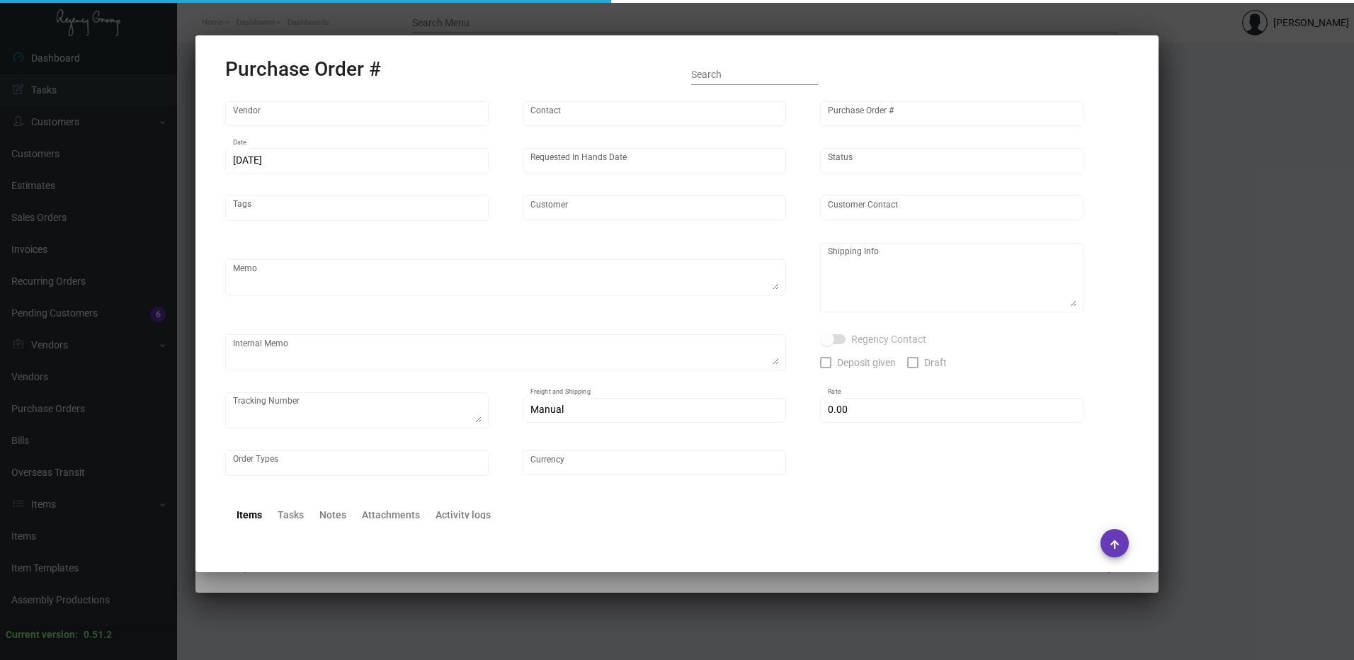
type input "Herald Printing Ltd."
type input "[PERSON_NAME]"
type input "83434"
type input "[DATE]"
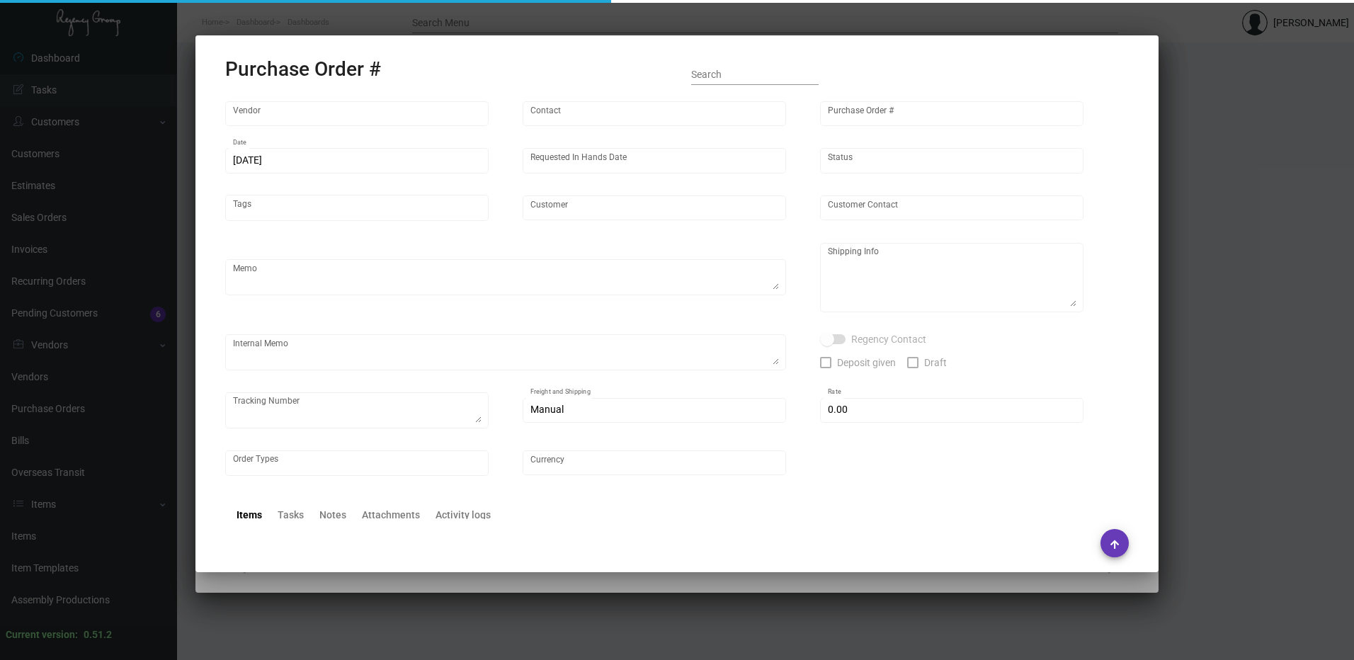
type input "Hotel Kabuki"
type input "[PERSON_NAME]"
type textarea "Quote # 10809"
type textarea "Hotel Kabuki [PERSON_NAME] [STREET_ADDRESS]"
type input "$ 0.00"
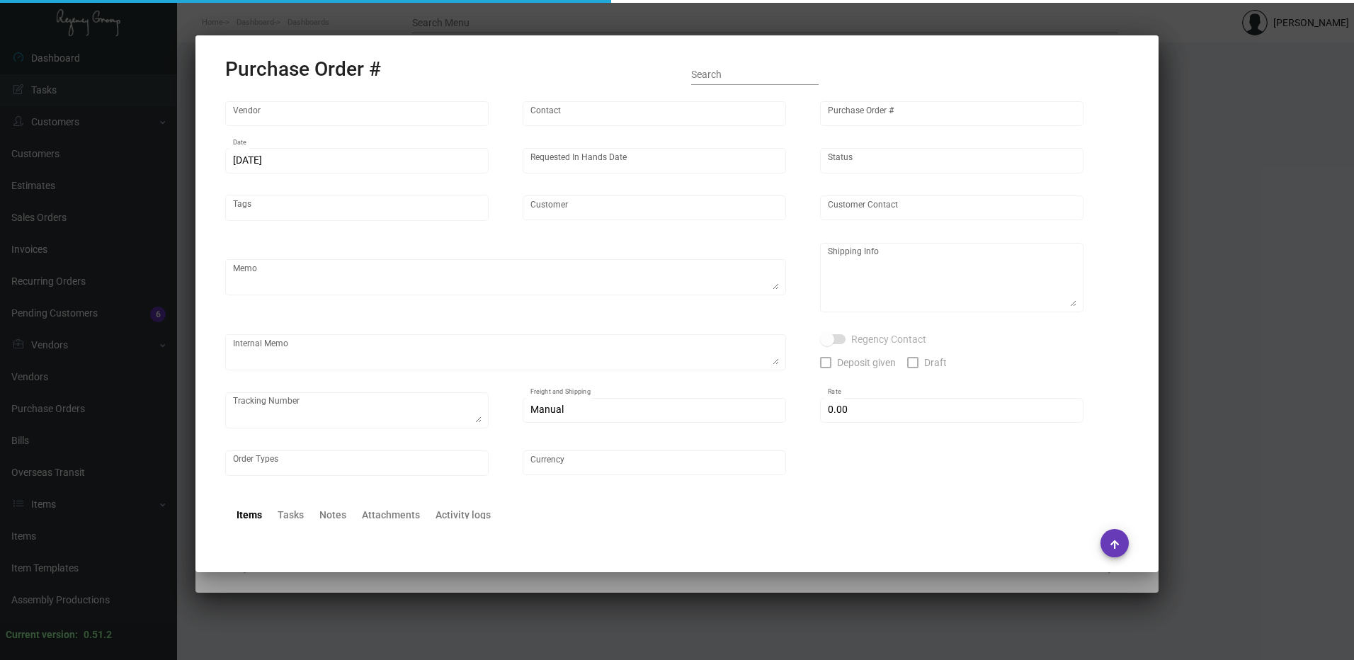
type input "United States Dollar $"
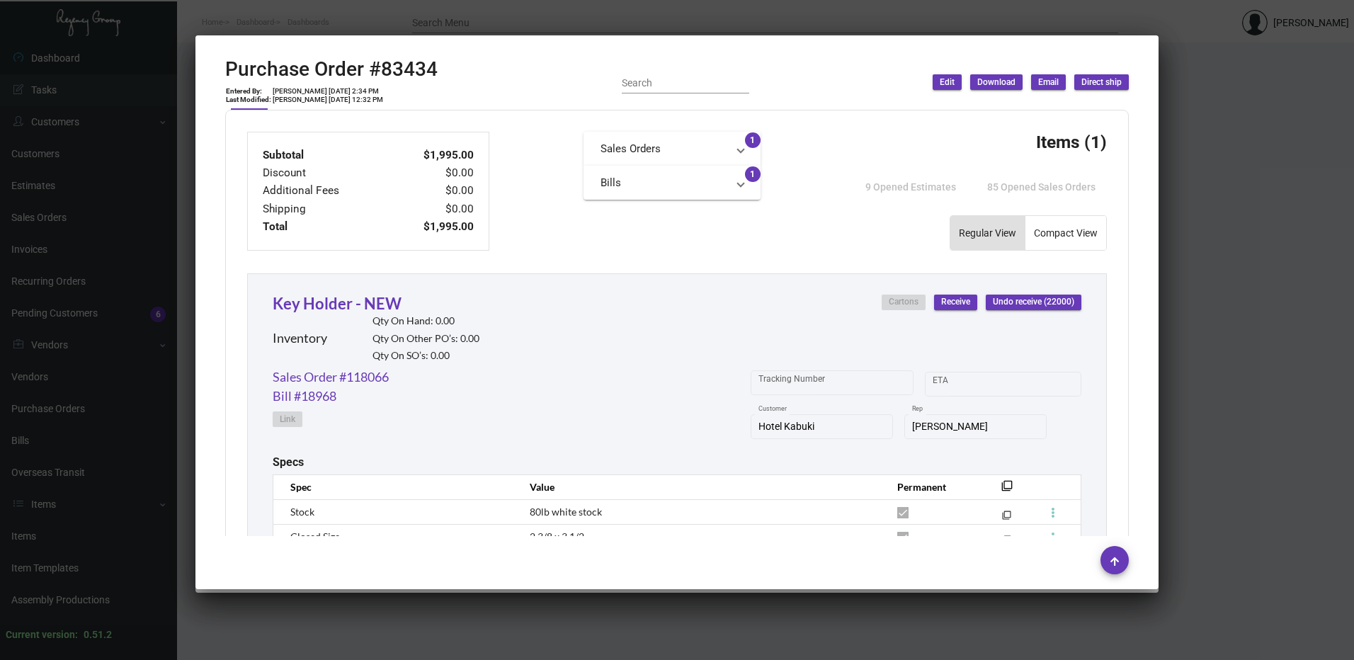
scroll to position [708, 0]
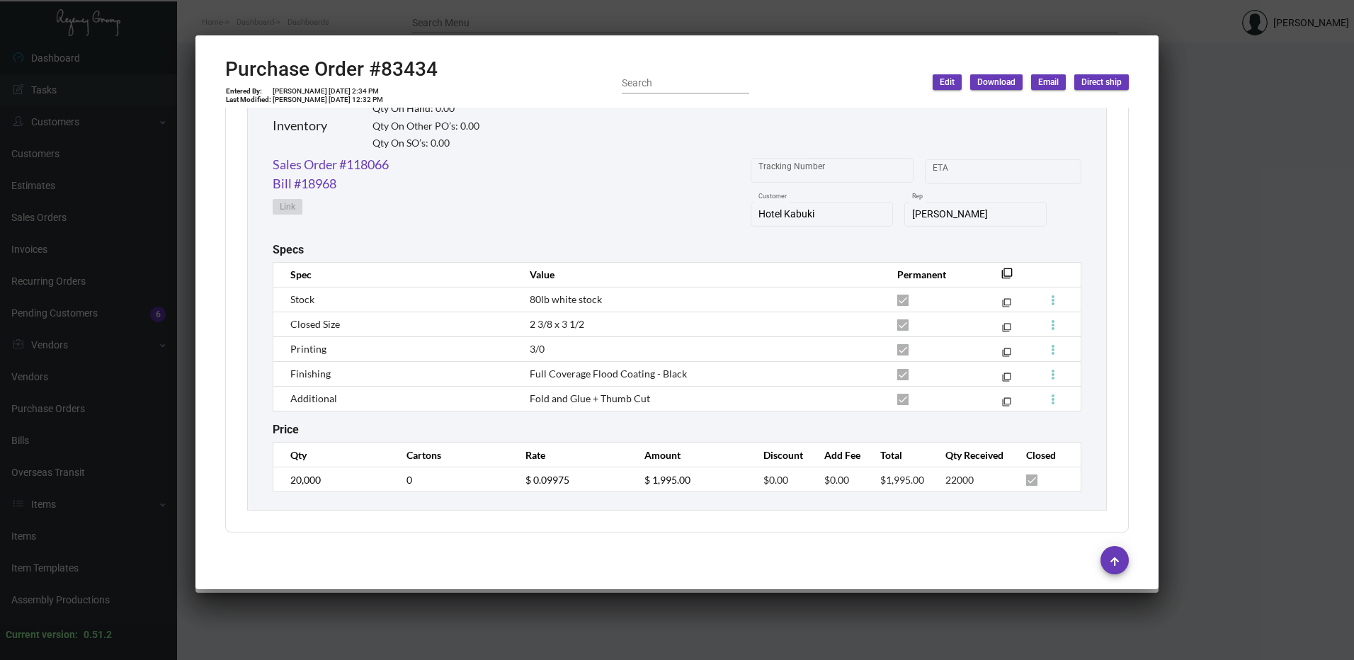
click at [391, 14] on div at bounding box center [677, 330] width 1354 height 660
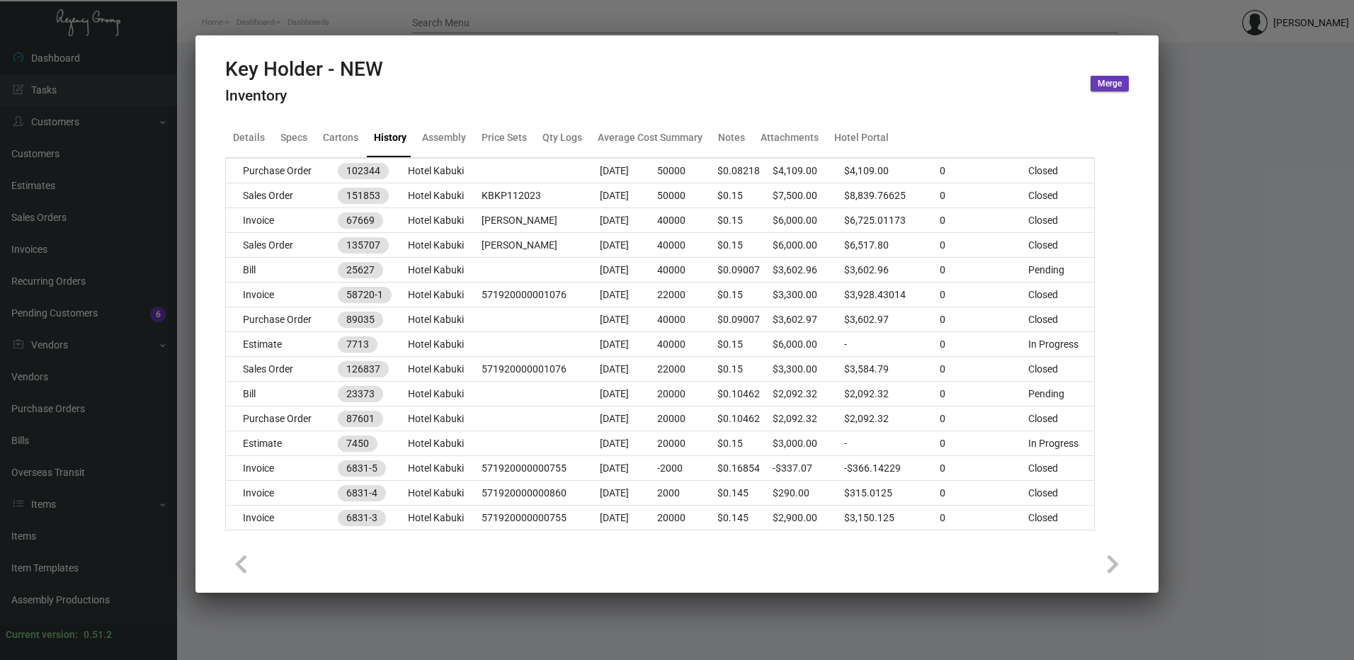
scroll to position [69, 0]
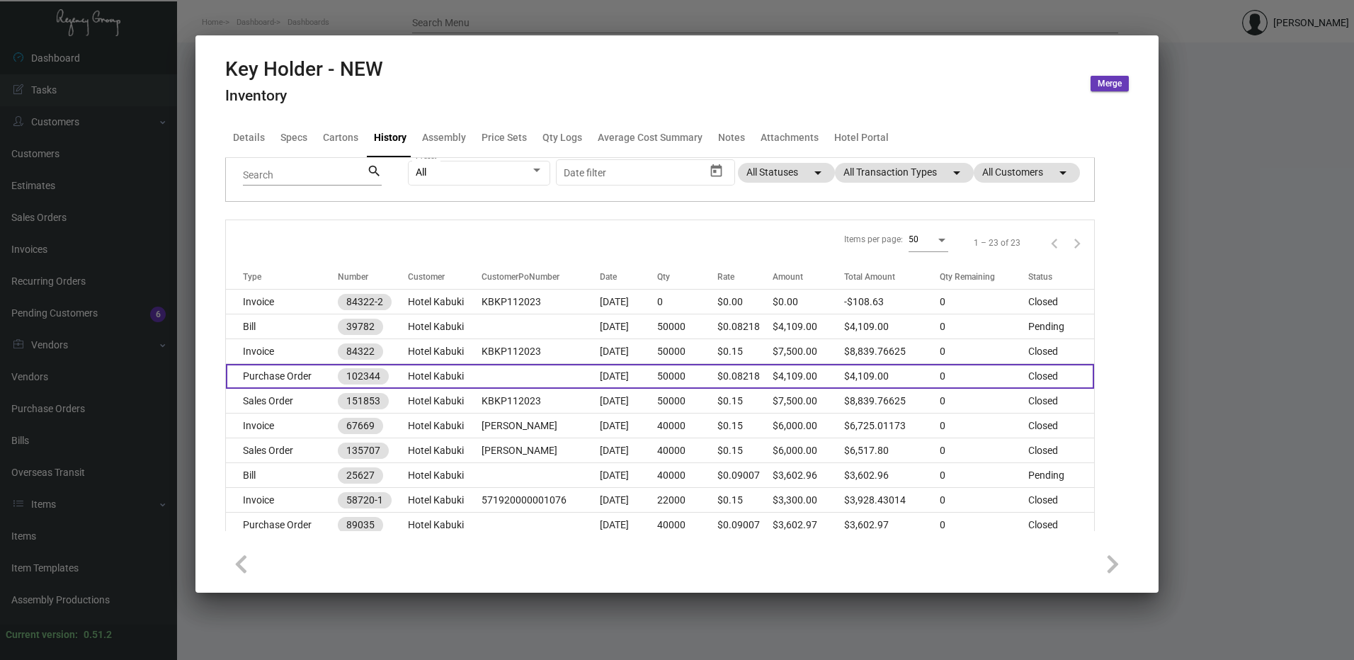
click at [281, 374] on td "Purchase Order" at bounding box center [282, 376] width 112 height 25
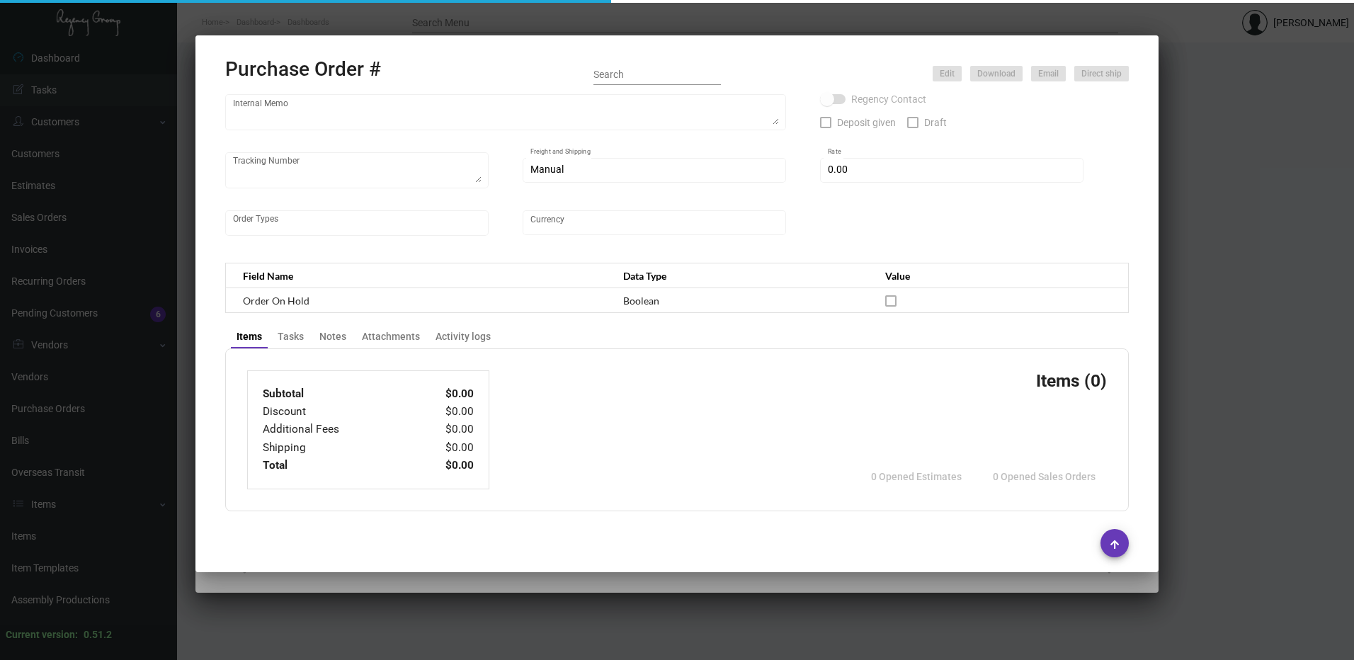
type input "Evergreen Manufacturing"
type input "[PERSON_NAME]"
type input "102344"
type input "[DATE]"
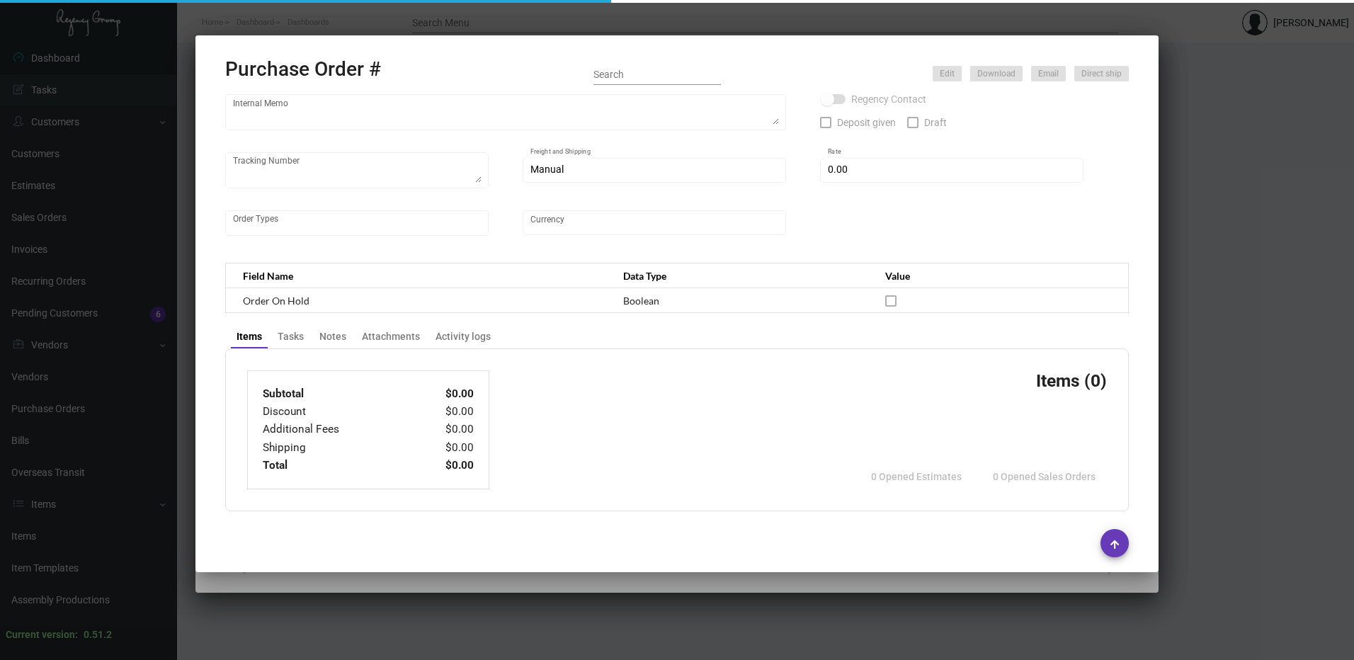
type input "Hotel Kabuki"
type input "[PERSON_NAME]"
type textarea "Quote0823-013-D"
type textarea "Hotel Kabuki - [GEOGRAPHIC_DATA][PERSON_NAME] [STREET_ADDRESS]"
type input "$ 0.00"
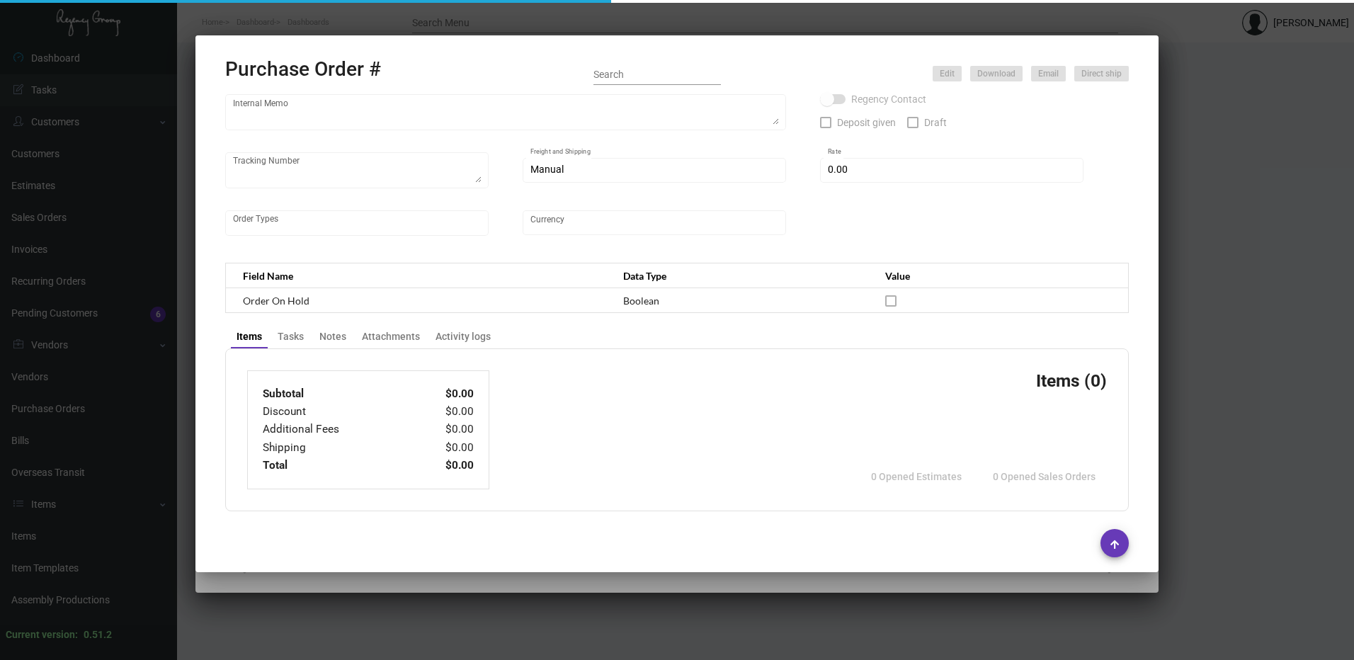
type input "United States Dollar $"
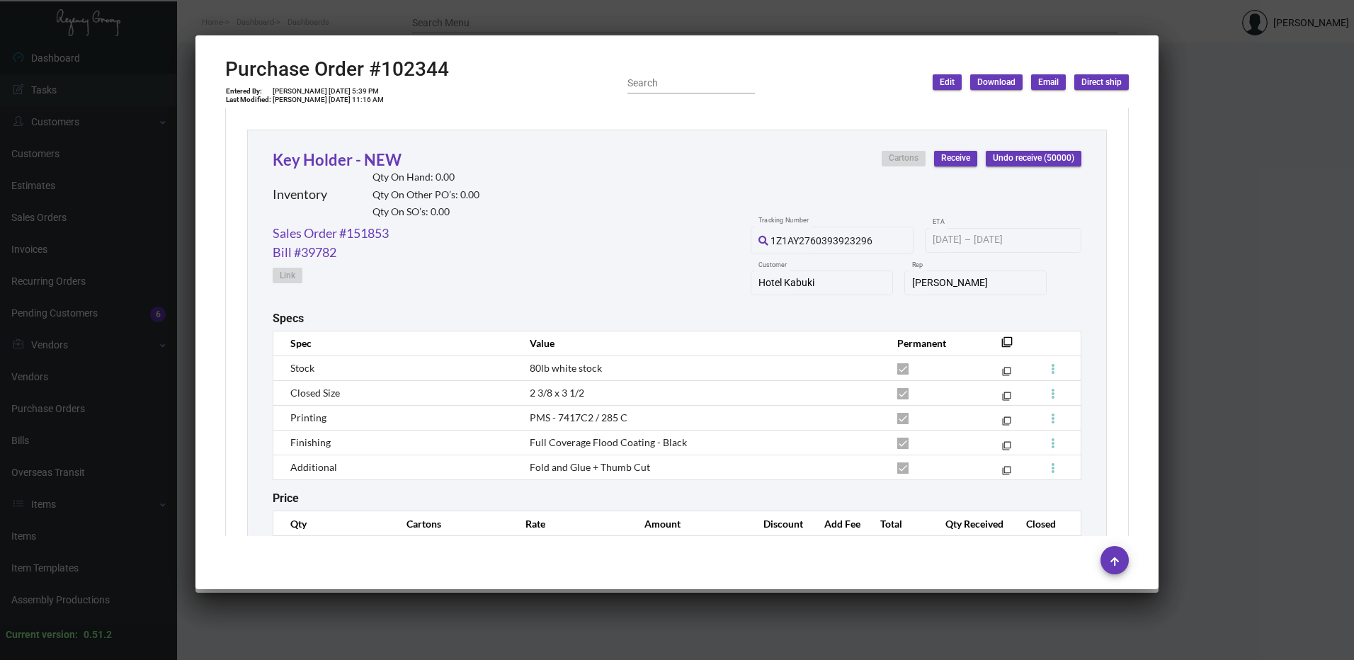
scroll to position [665, 0]
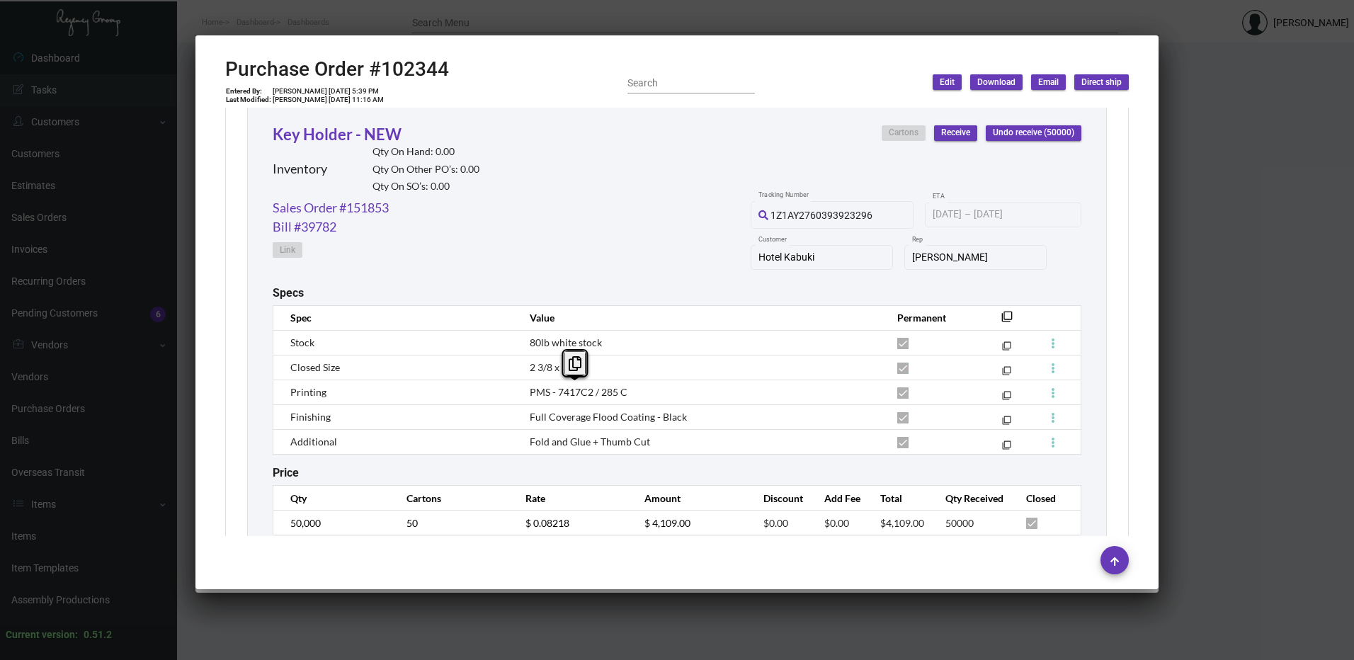
drag, startPoint x: 628, startPoint y: 393, endPoint x: 525, endPoint y: 387, distance: 103.5
click at [525, 387] on td "PMS - 7417C2 / 285 C" at bounding box center [698, 392] width 367 height 25
drag, startPoint x: 525, startPoint y: 387, endPoint x: 675, endPoint y: 299, distance: 174.9
click at [675, 299] on div "Specs" at bounding box center [677, 292] width 809 height 13
click at [1153, 18] on div at bounding box center [677, 330] width 1354 height 660
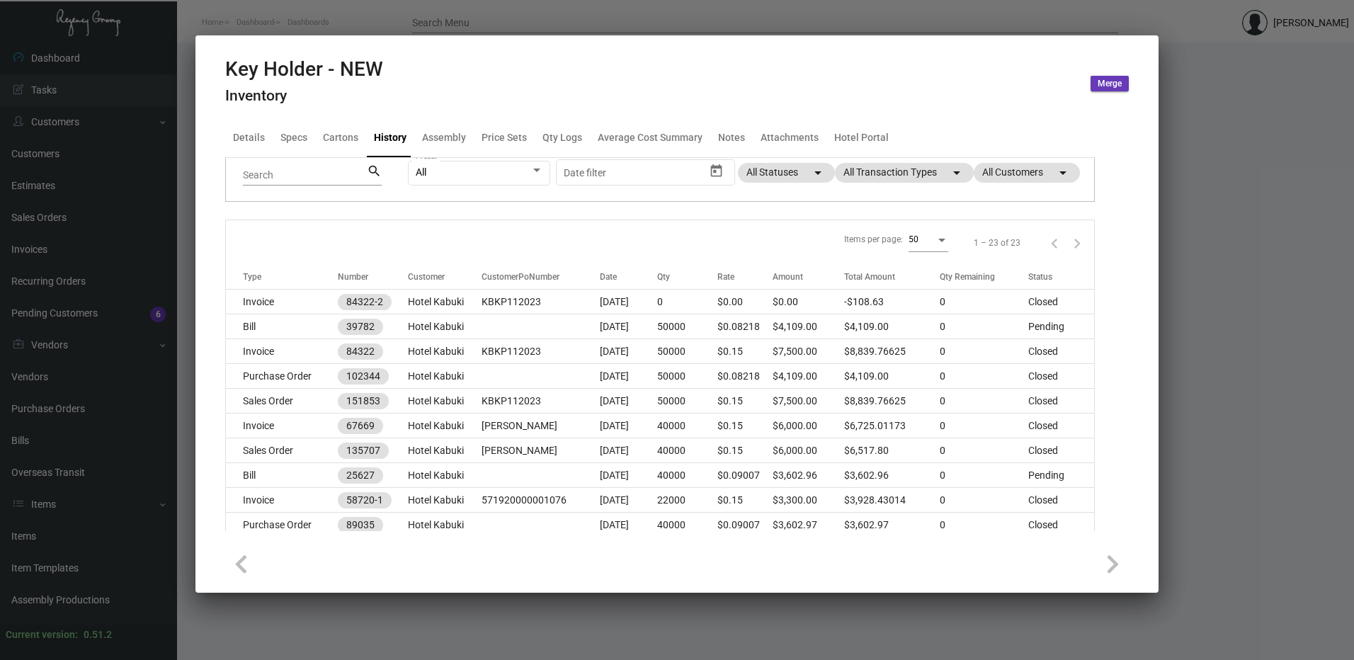
click at [389, 16] on div at bounding box center [677, 330] width 1354 height 660
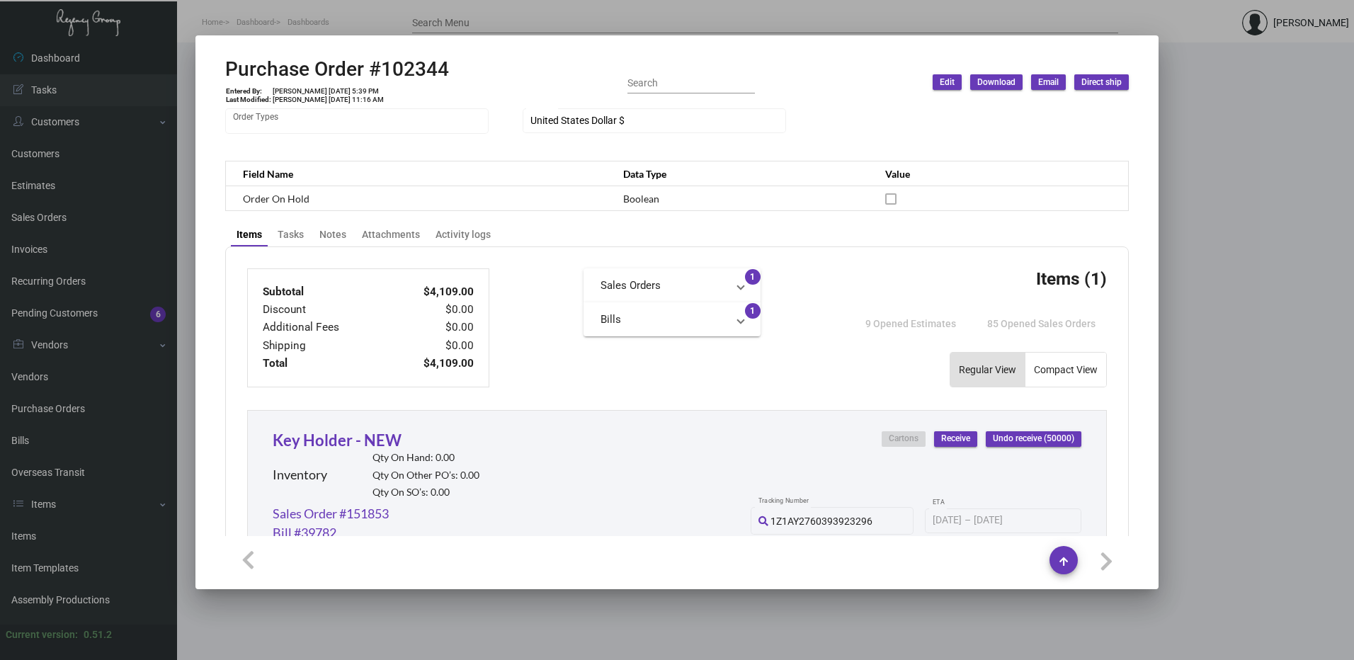
click at [1212, 176] on div at bounding box center [677, 330] width 1354 height 660
